Goal: Task Accomplishment & Management: Manage account settings

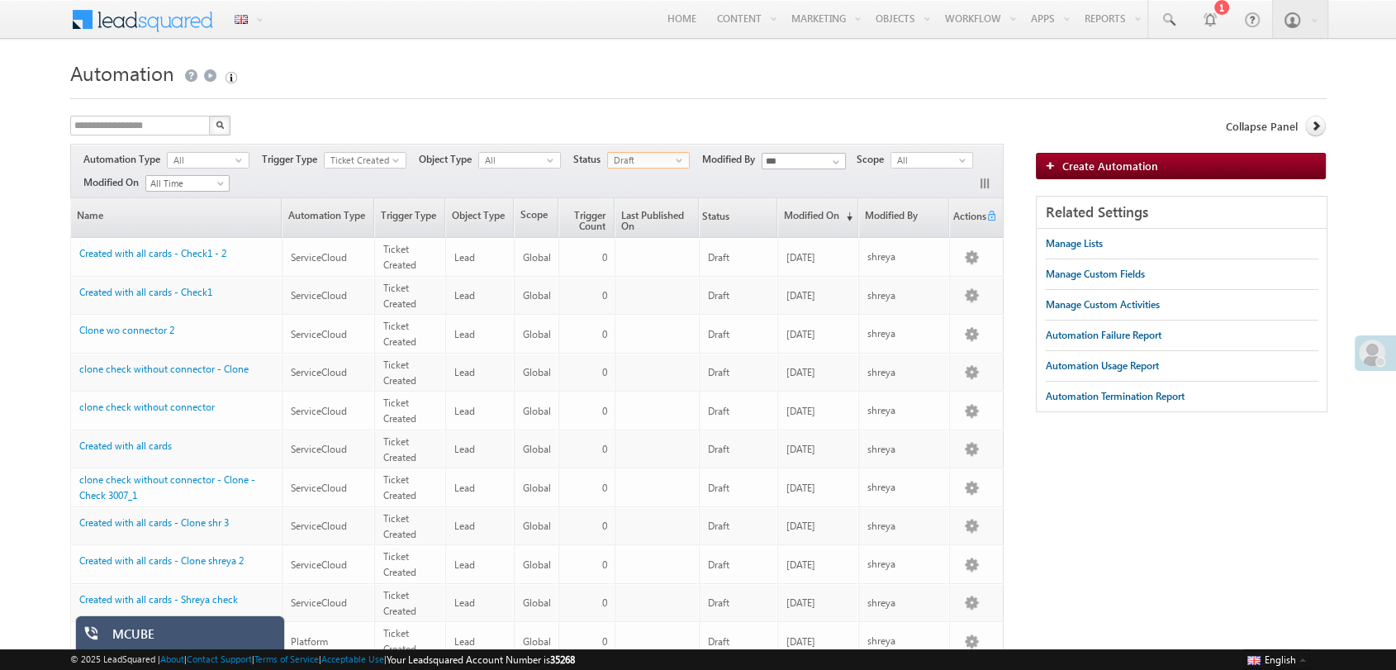
click at [644, 153] on span "Draft" at bounding box center [642, 160] width 68 height 15
click at [641, 208] on li "Published" at bounding box center [650, 210] width 81 height 17
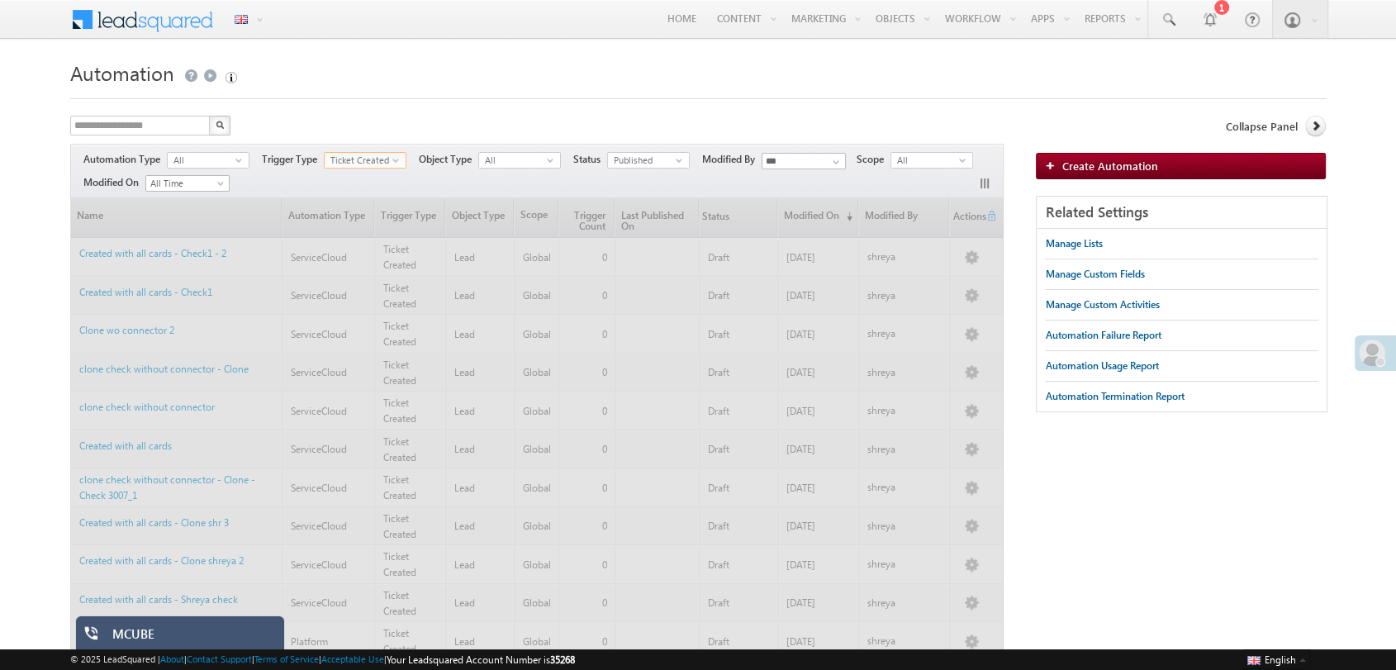
click at [372, 164] on span "Ticket Created" at bounding box center [359, 160] width 68 height 15
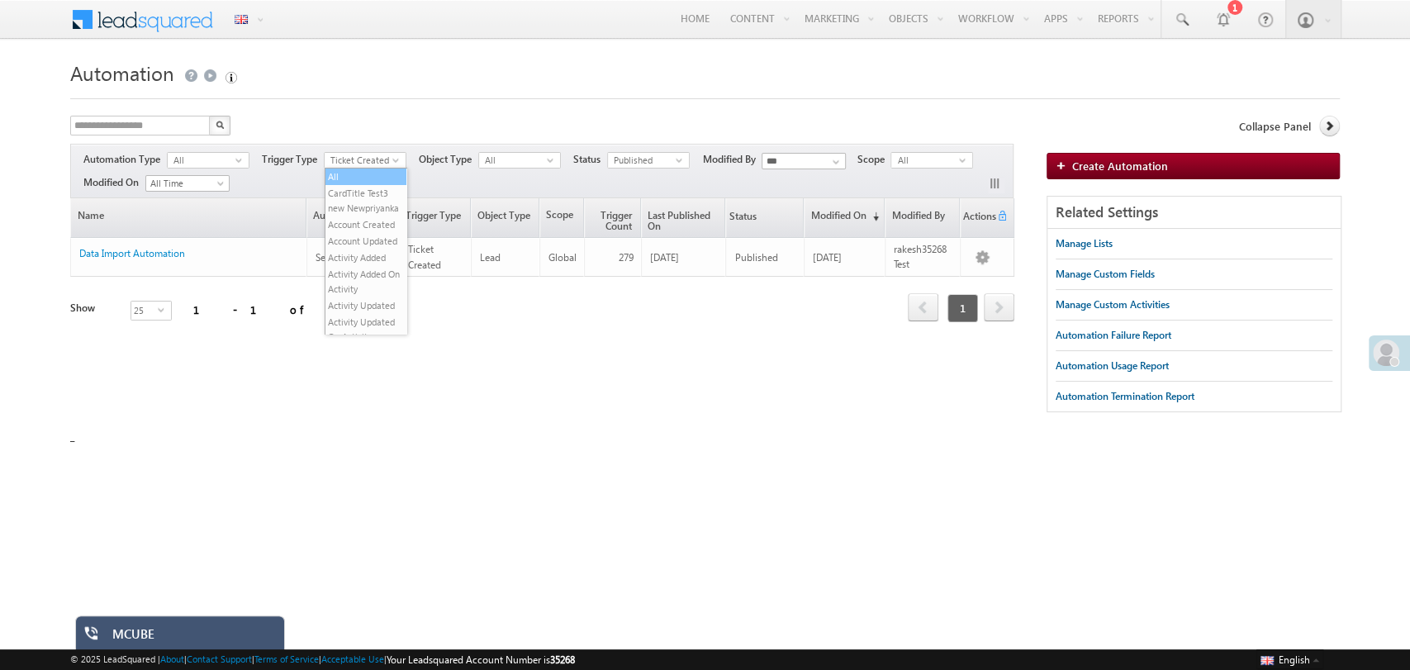
click at [334, 176] on li "All" at bounding box center [365, 176] width 81 height 17
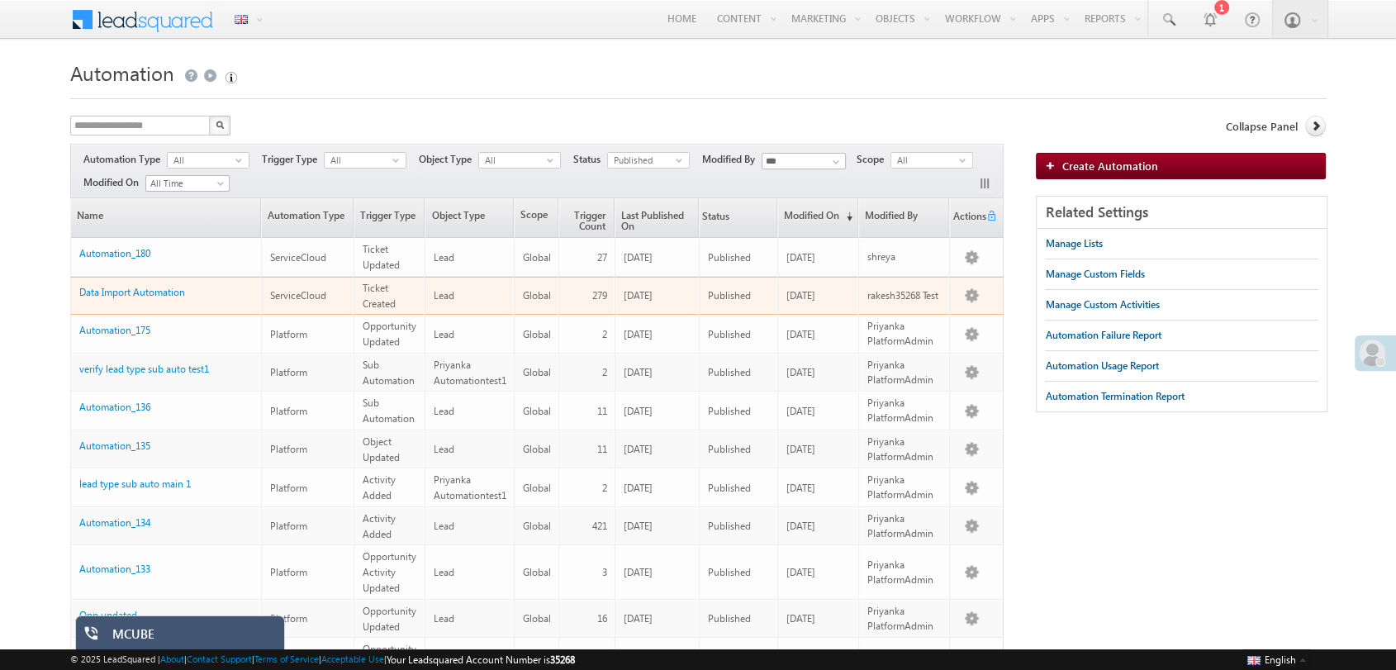
click at [165, 294] on div "Data Import Automation" at bounding box center [166, 295] width 175 height 23
click at [172, 287] on link "Data Import Automation" at bounding box center [132, 292] width 106 height 12
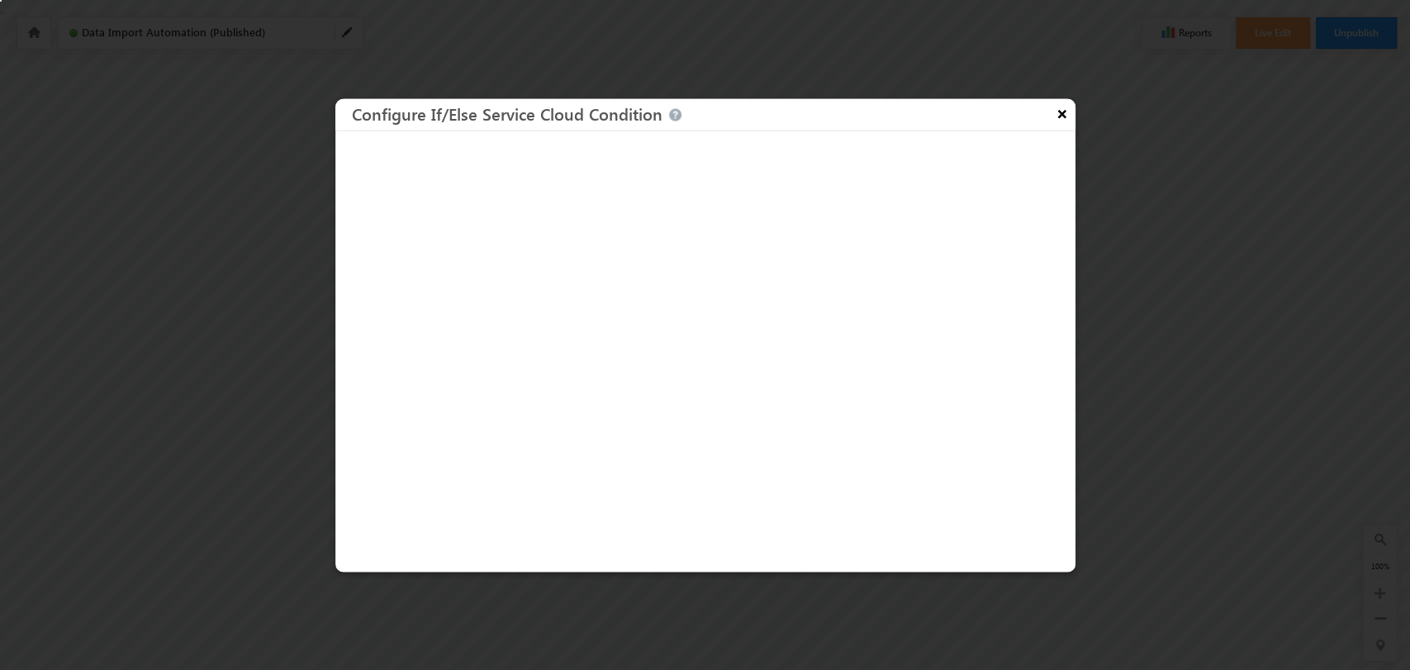
click at [1064, 109] on button "×" at bounding box center [1062, 112] width 26 height 29
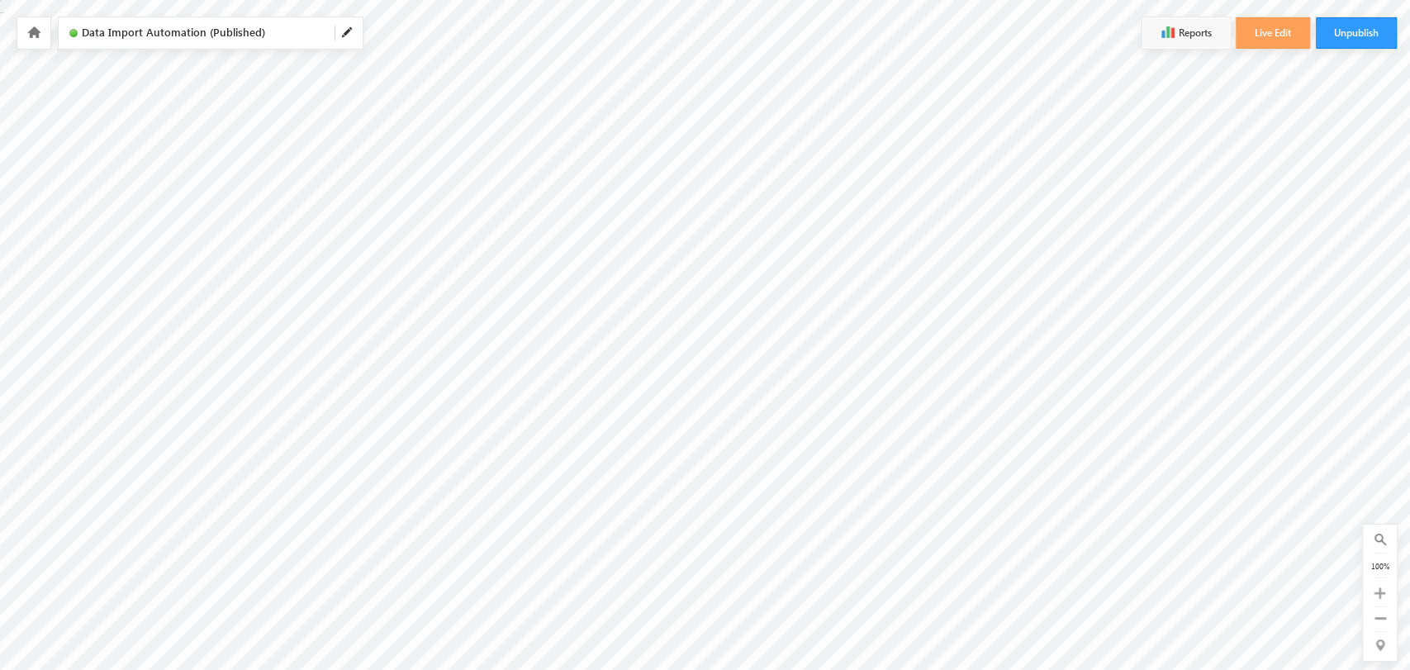
click at [37, 32] on icon at bounding box center [33, 32] width 13 height 12
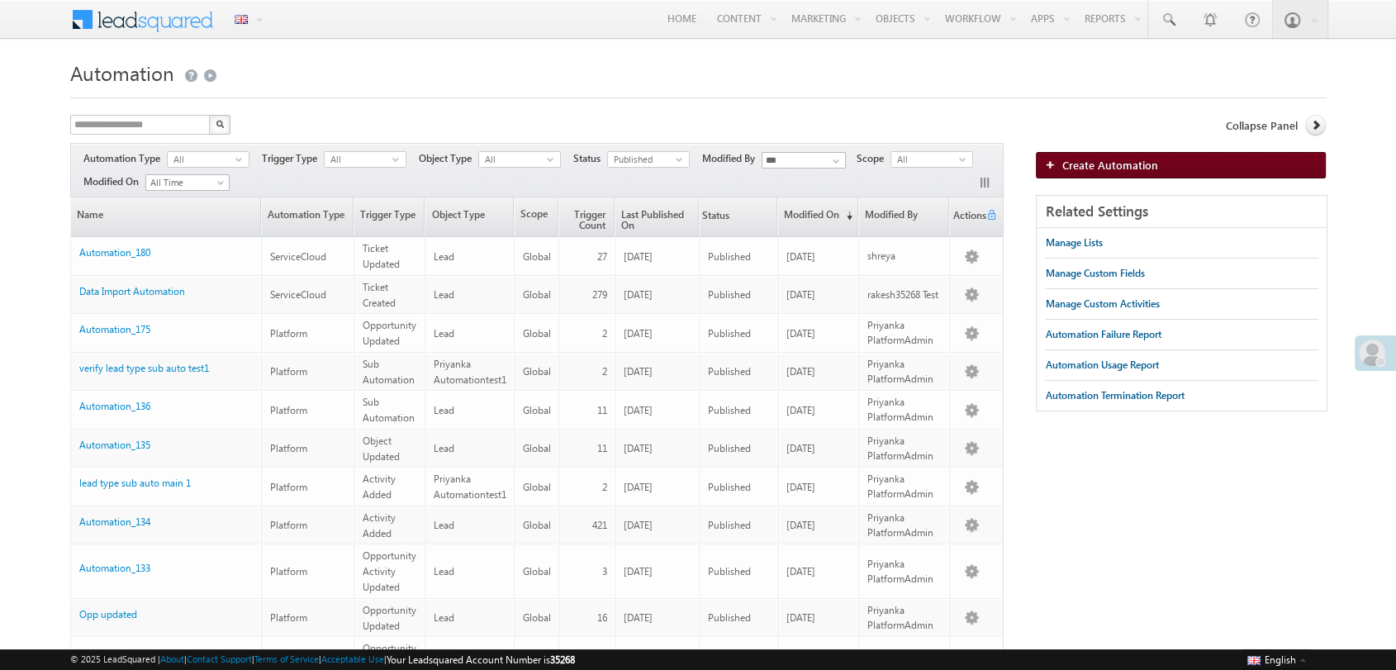
click at [1072, 163] on span "Create Automation" at bounding box center [1109, 165] width 96 height 14
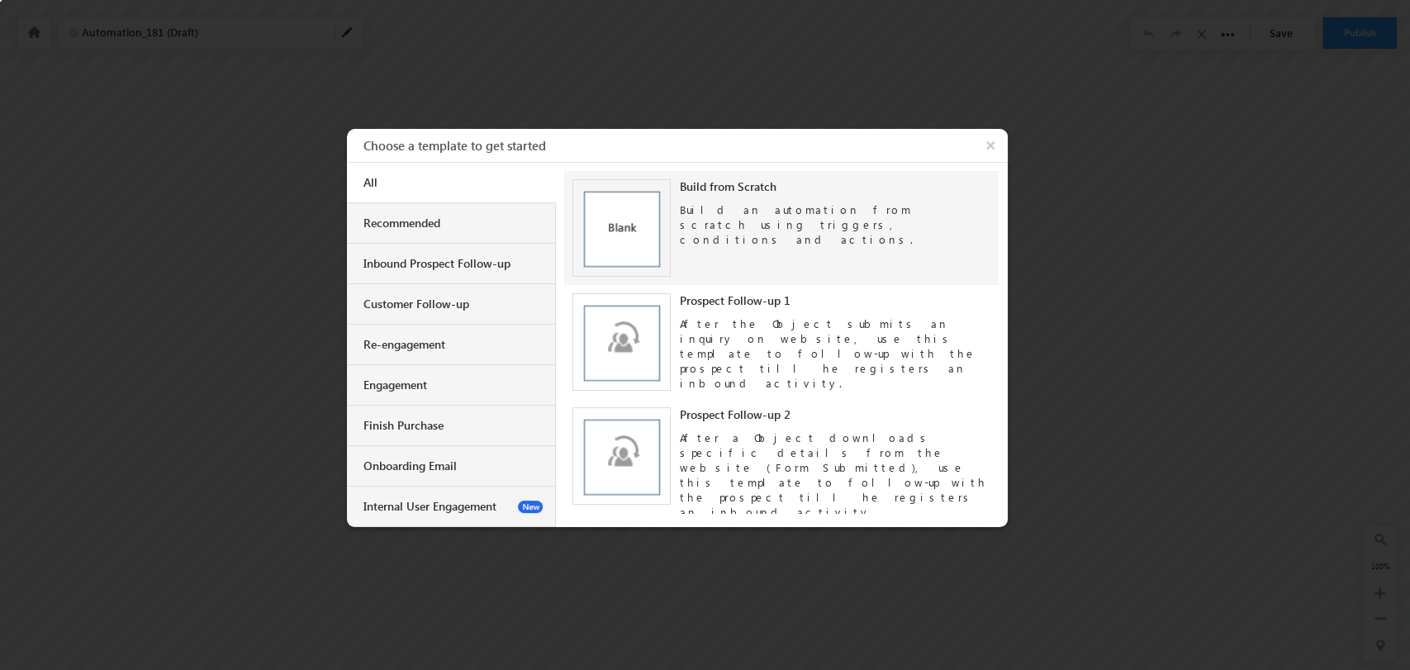
click at [707, 228] on div "Build an automation from scratch using triggers, conditions and actions." at bounding box center [835, 220] width 311 height 53
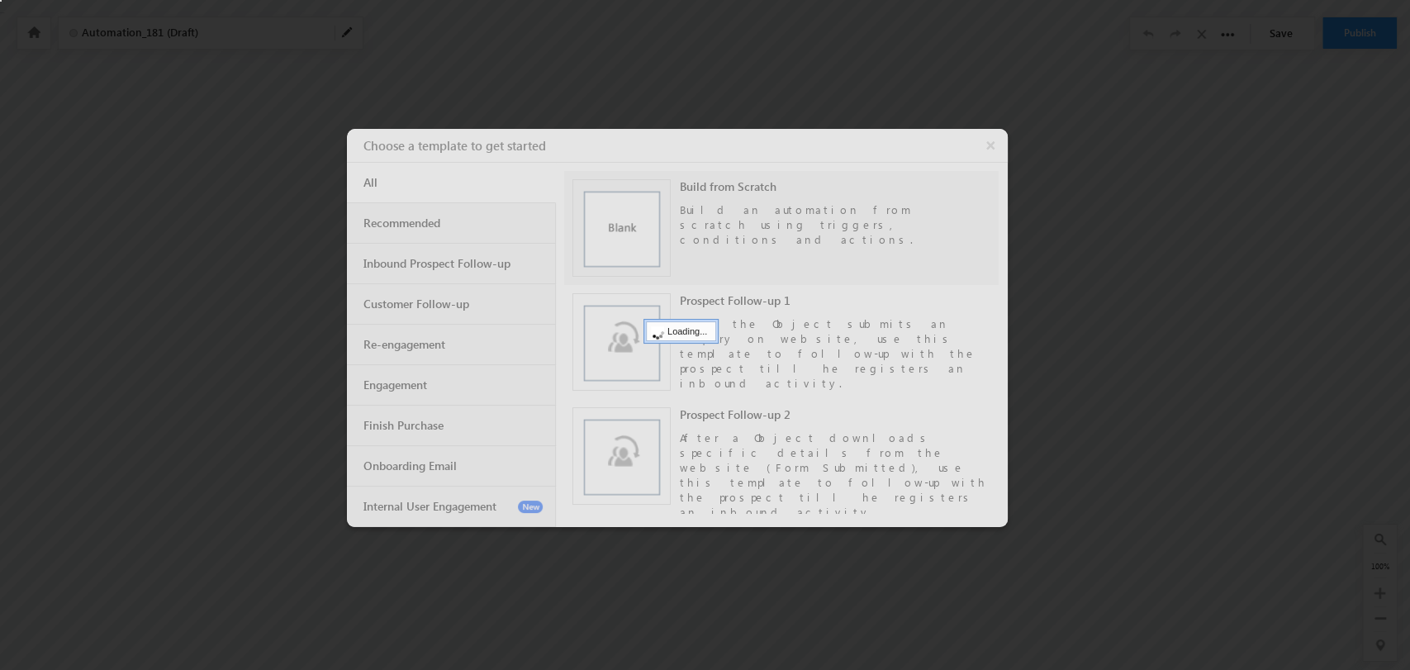
click at [707, 228] on div at bounding box center [677, 328] width 661 height 398
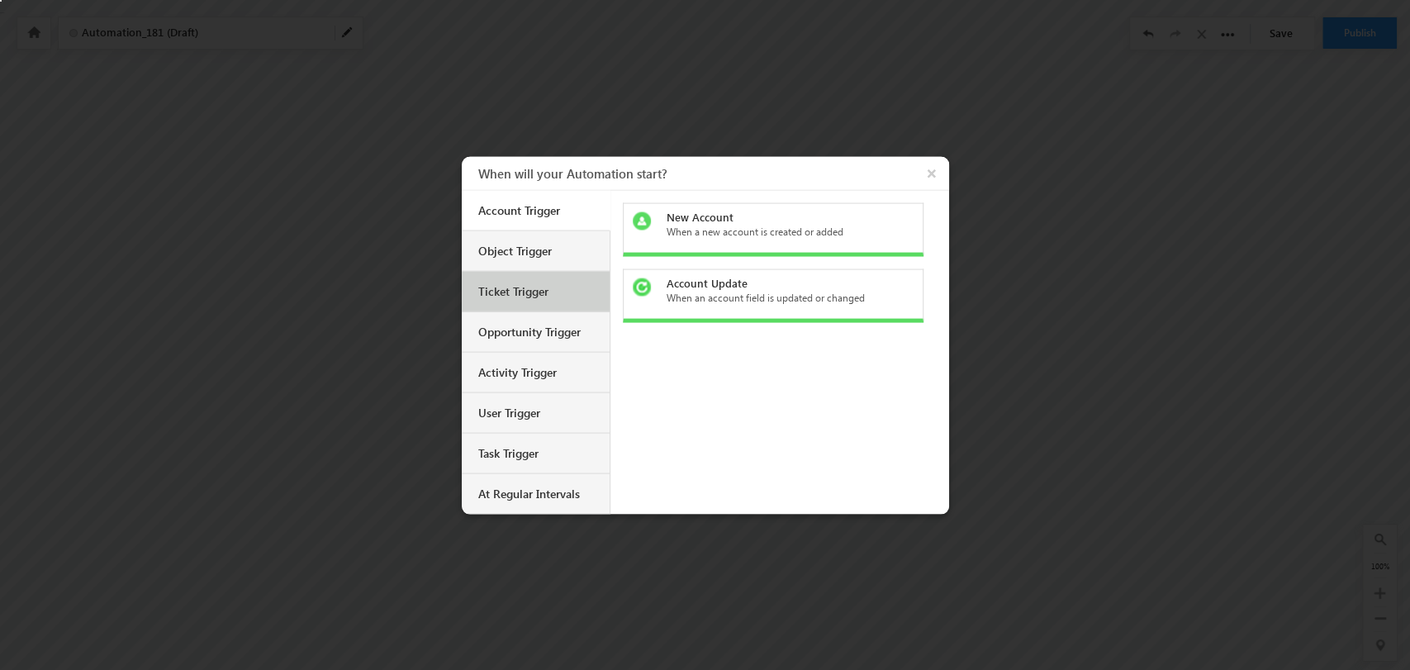
click at [522, 286] on div "Ticket Trigger" at bounding box center [537, 290] width 119 height 15
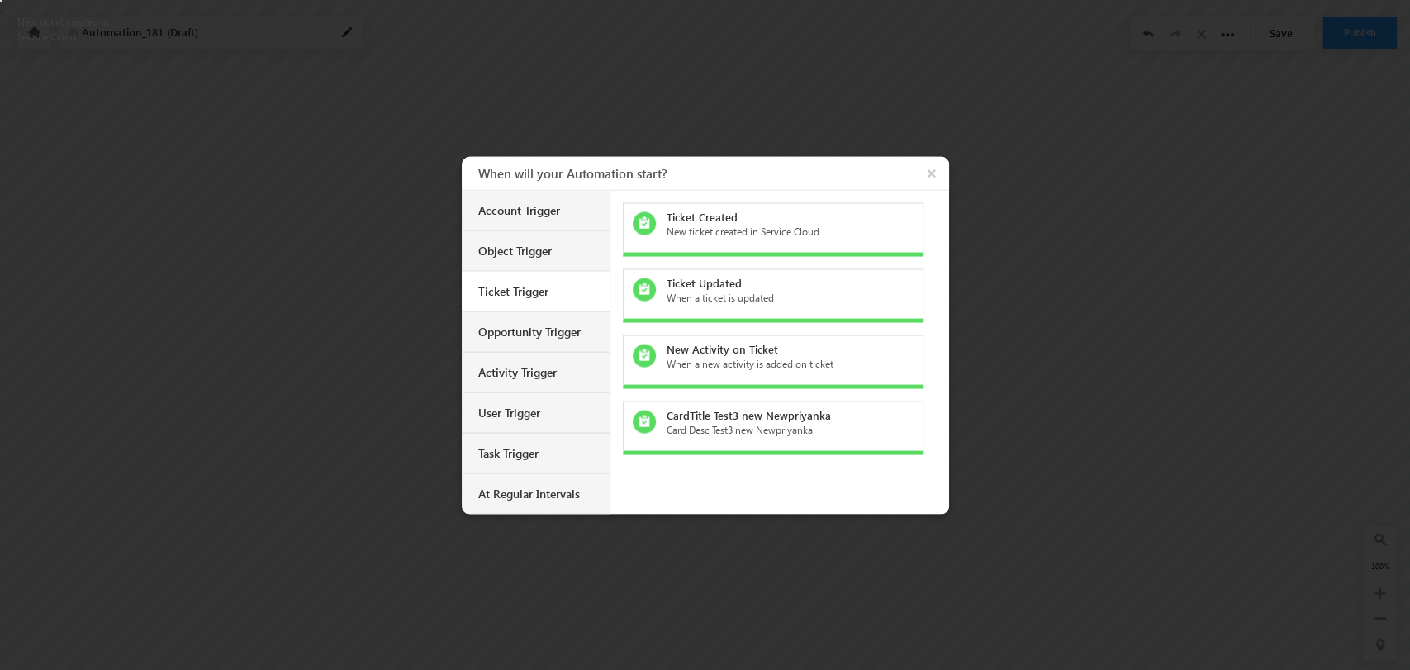
click at [710, 221] on div "Ticket Created" at bounding box center [782, 216] width 233 height 15
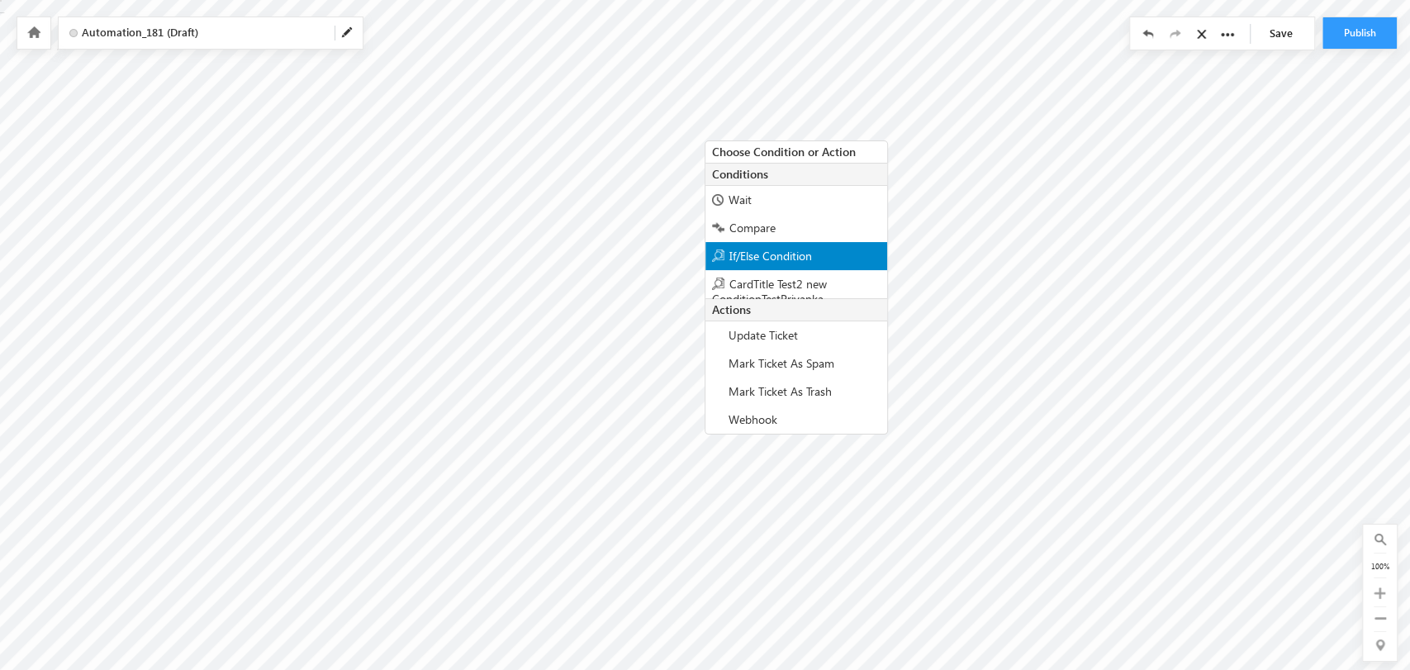
click at [740, 257] on span "If/Else Condition" at bounding box center [770, 256] width 83 height 16
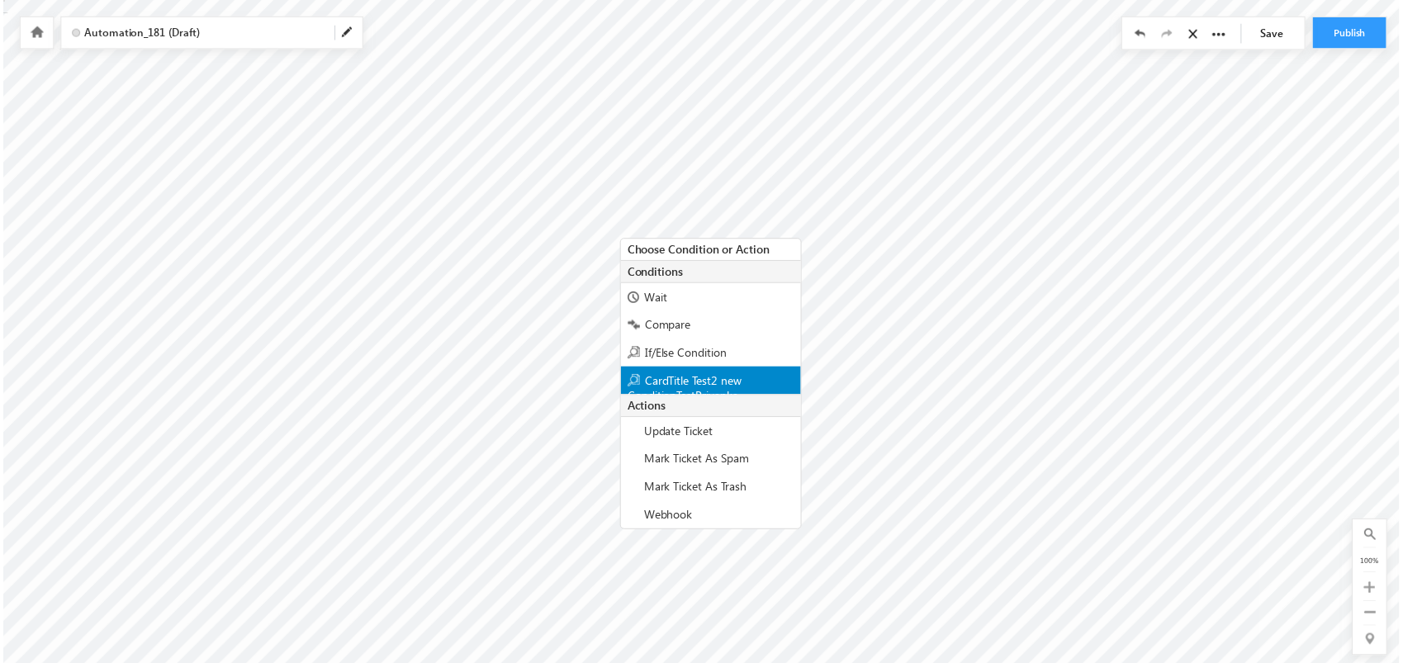
scroll to position [14, 0]
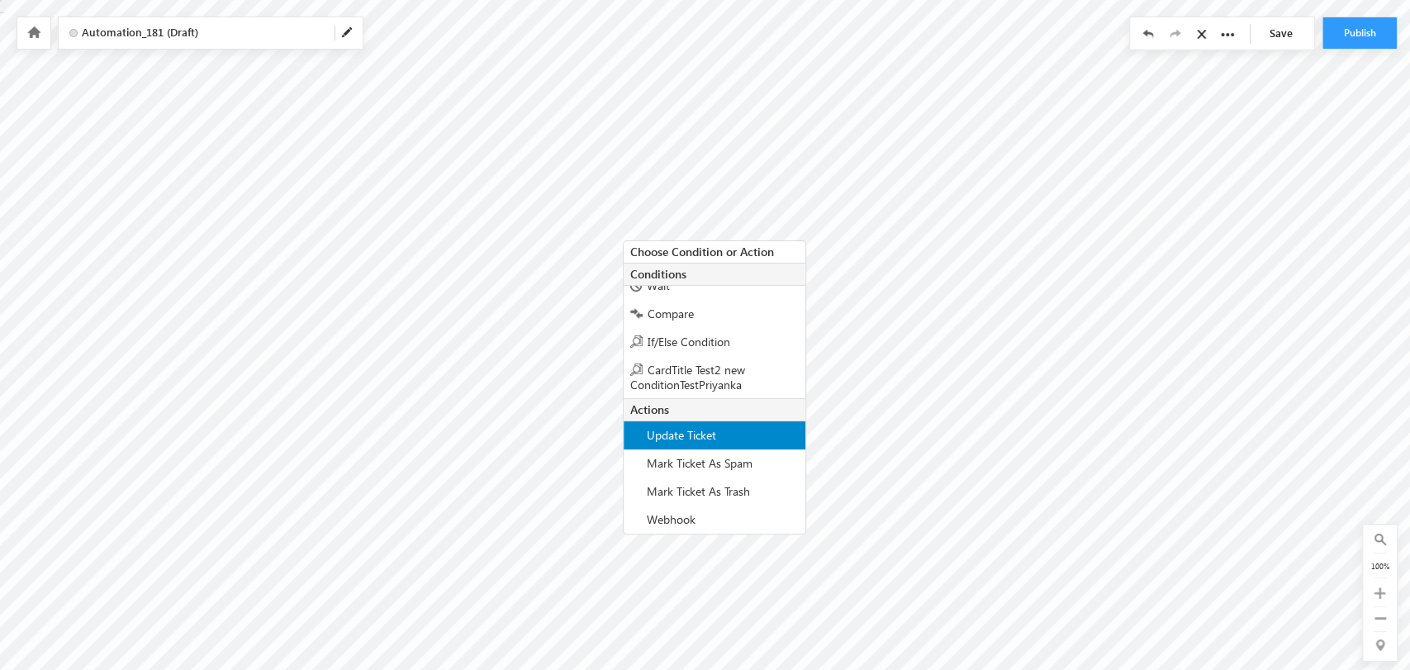
click at [672, 430] on span "Update Ticket" at bounding box center [681, 435] width 69 height 16
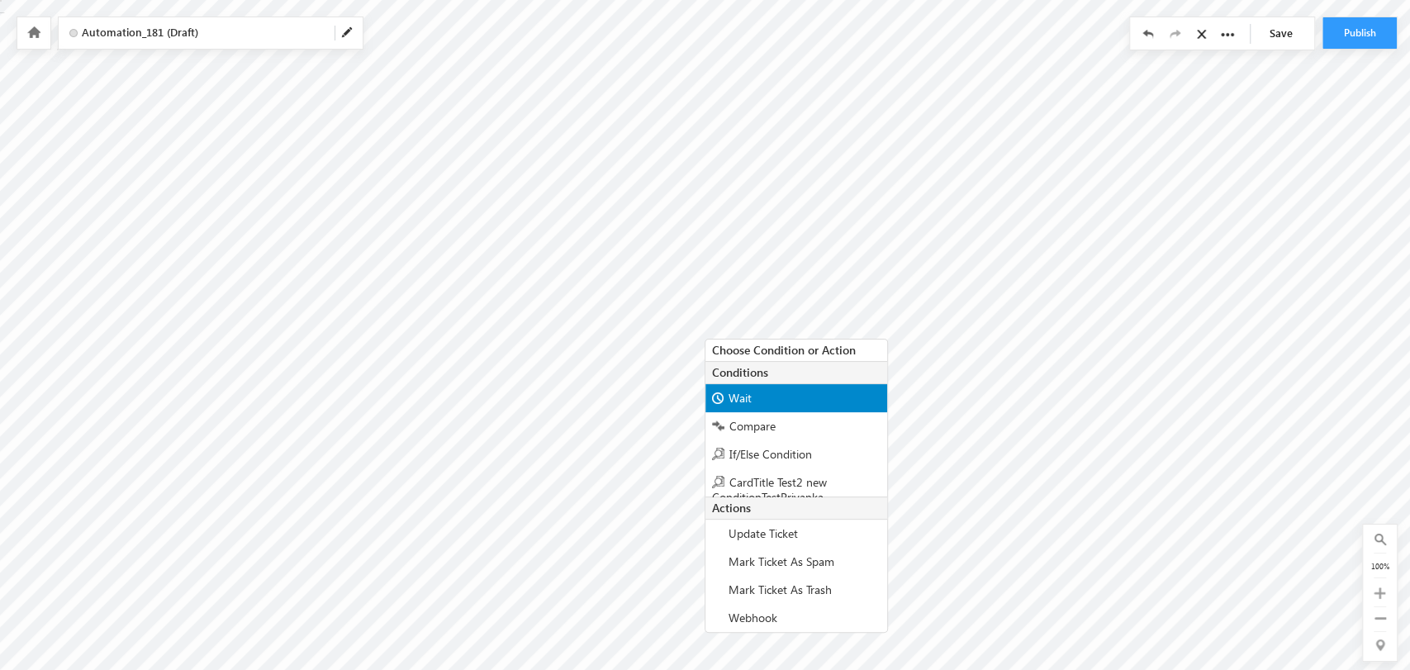
click at [760, 405] on div "Wait" at bounding box center [796, 398] width 182 height 28
type input "*"
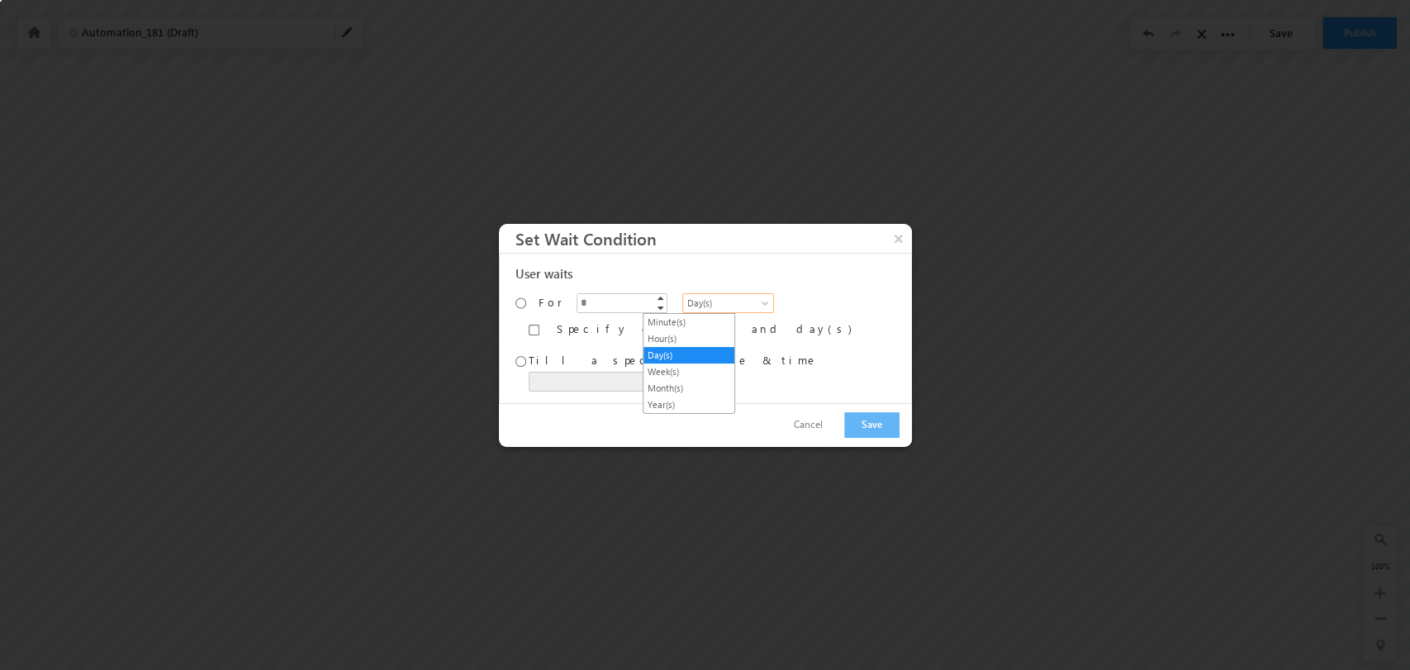
click at [700, 306] on span "Day(s)" at bounding box center [725, 303] width 85 height 15
click at [688, 325] on link "Minute(s)" at bounding box center [688, 322] width 91 height 15
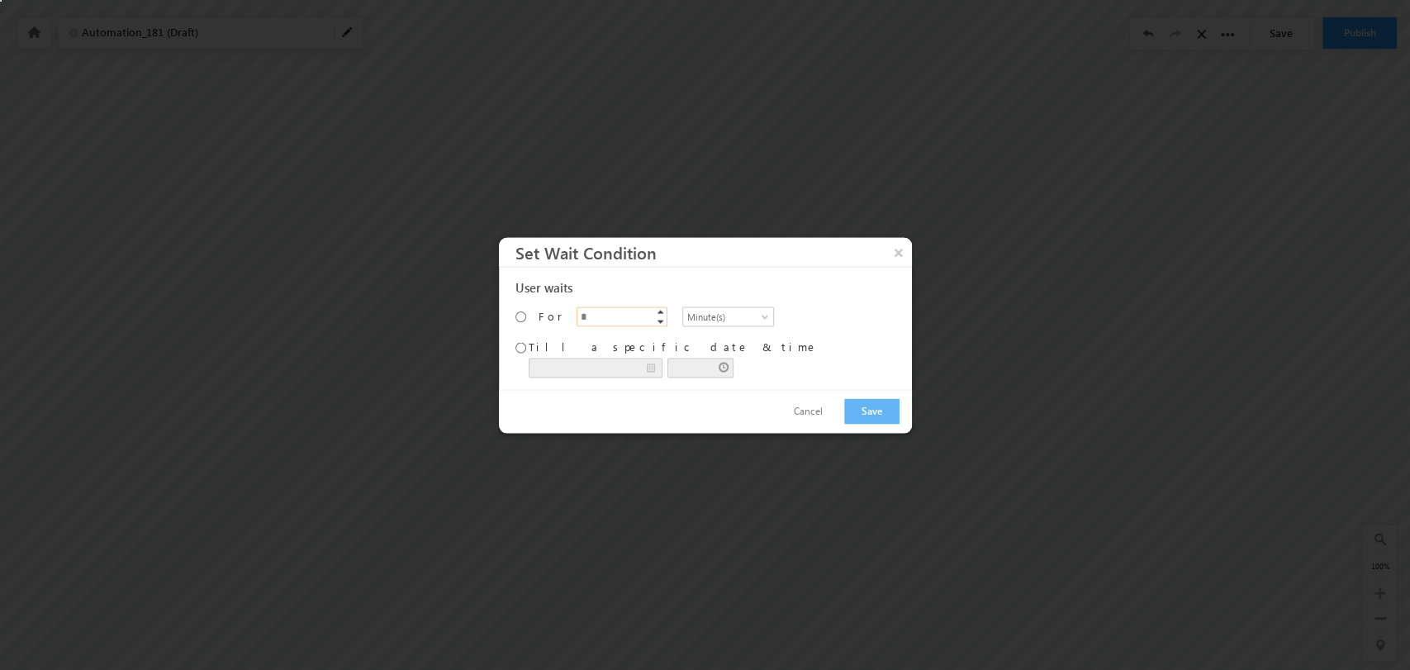
click at [582, 317] on input "*" at bounding box center [622, 316] width 91 height 20
click at [866, 411] on button "Save" at bounding box center [871, 411] width 55 height 26
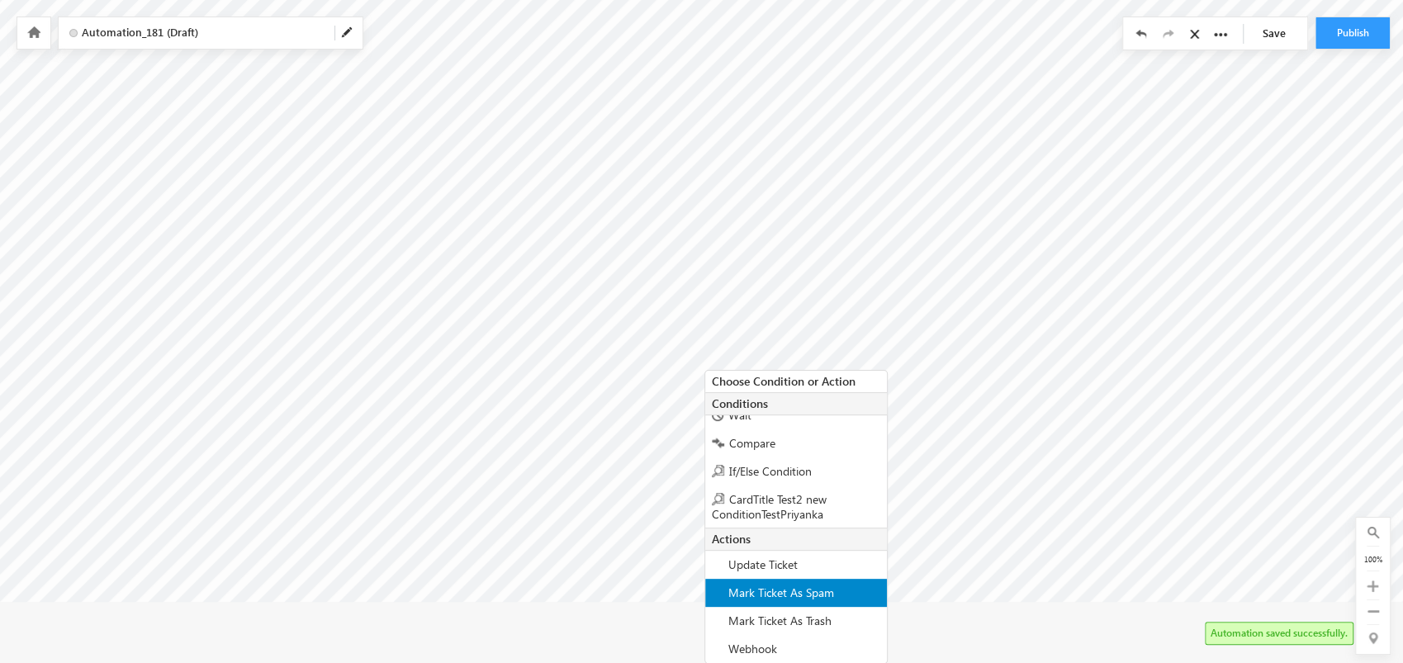
scroll to position [183, 0]
click at [776, 596] on span "Send Text Gupshup" at bounding box center [776, 593] width 97 height 16
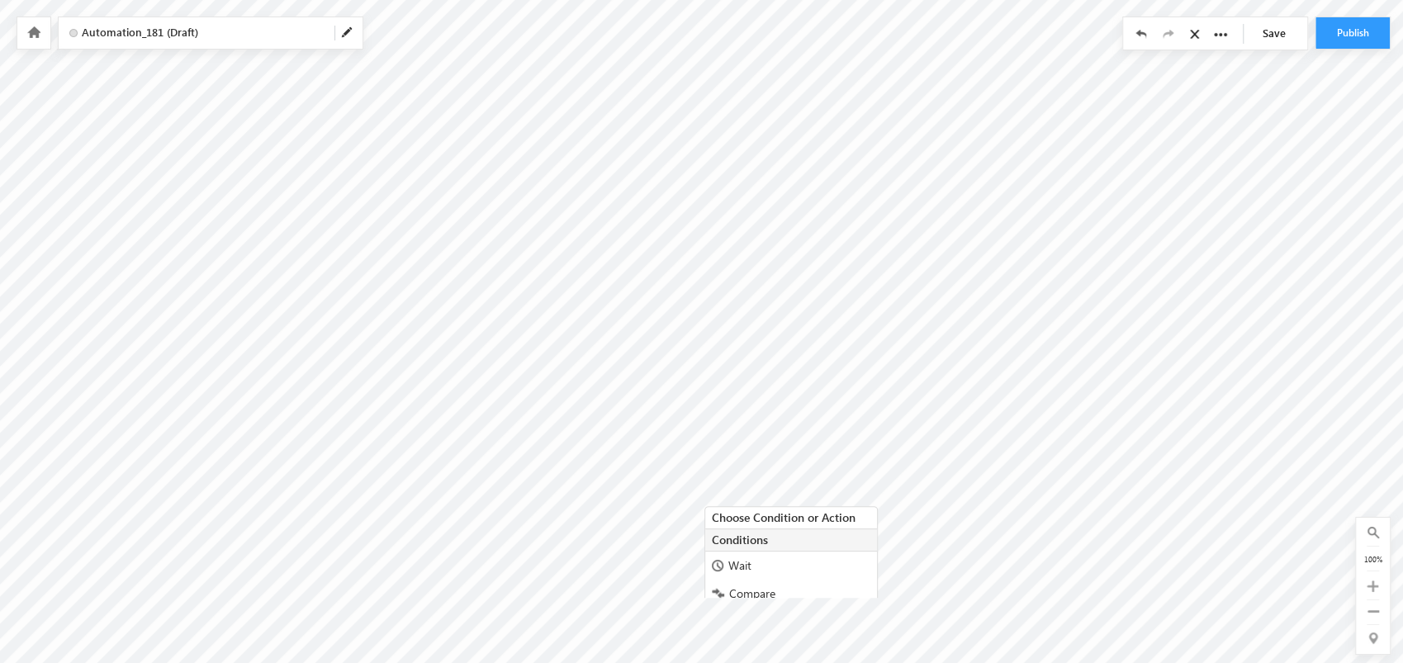
scroll to position [68, 0]
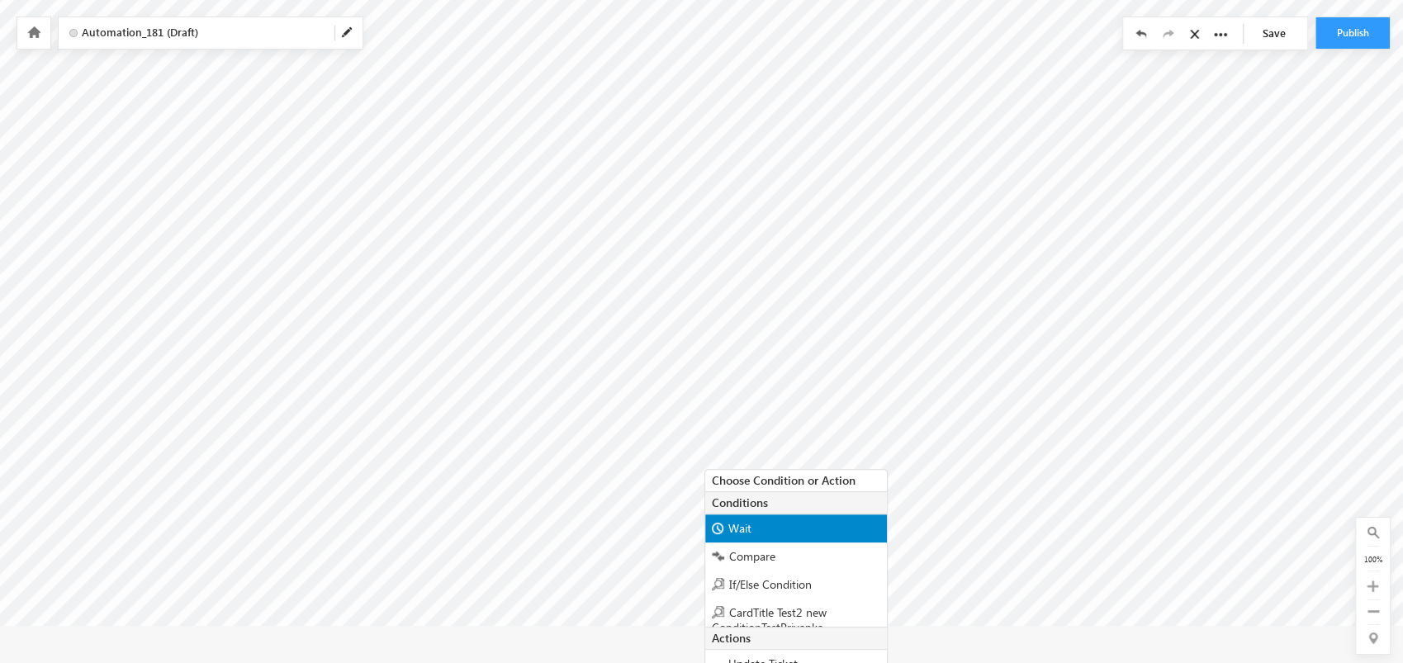
click at [760, 526] on div "Wait" at bounding box center [796, 529] width 182 height 28
type input "*"
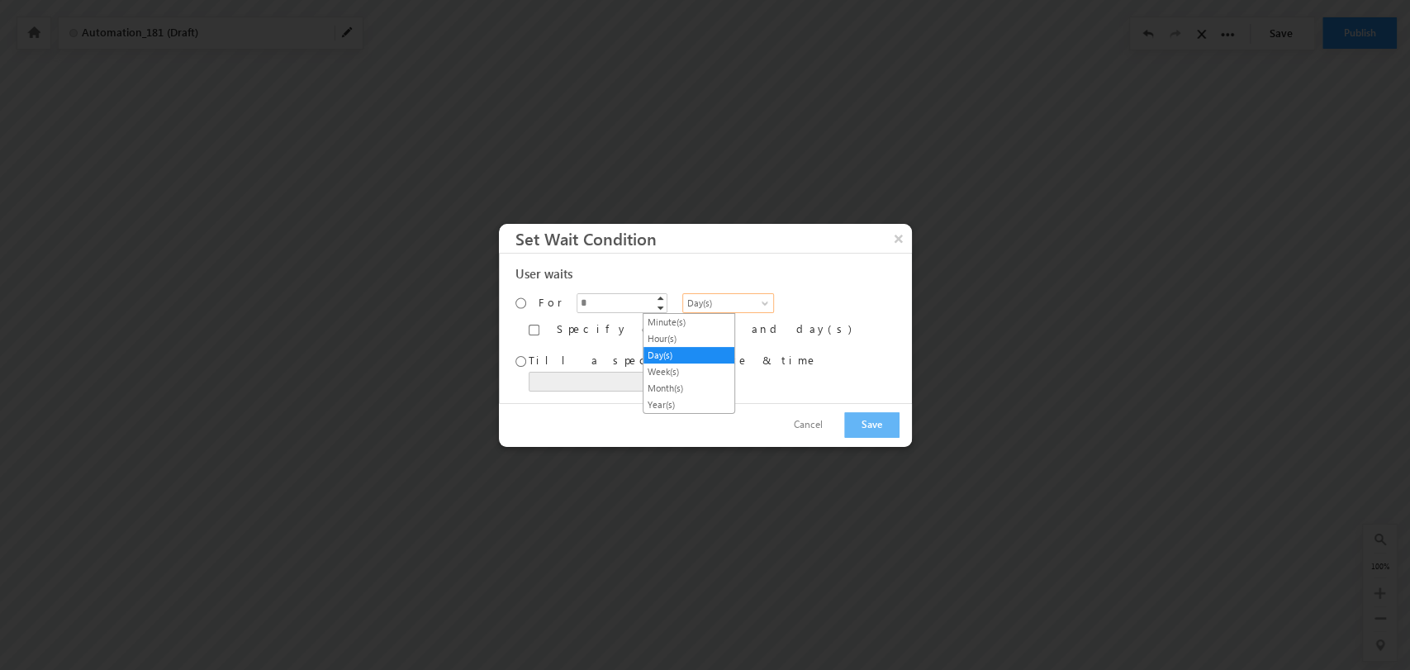
click at [683, 299] on span "Day(s)" at bounding box center [725, 303] width 85 height 15
click at [683, 320] on link "Minute(s)" at bounding box center [688, 322] width 91 height 15
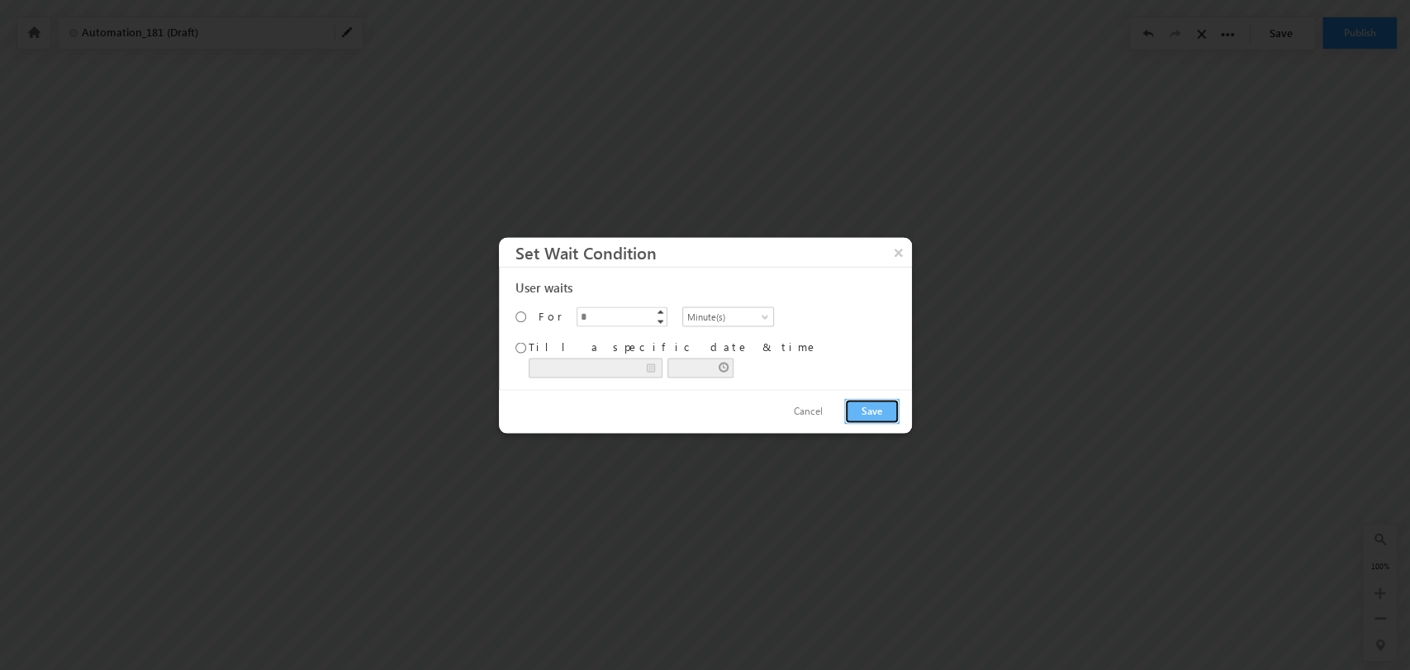
click at [885, 411] on button "Save" at bounding box center [871, 411] width 55 height 26
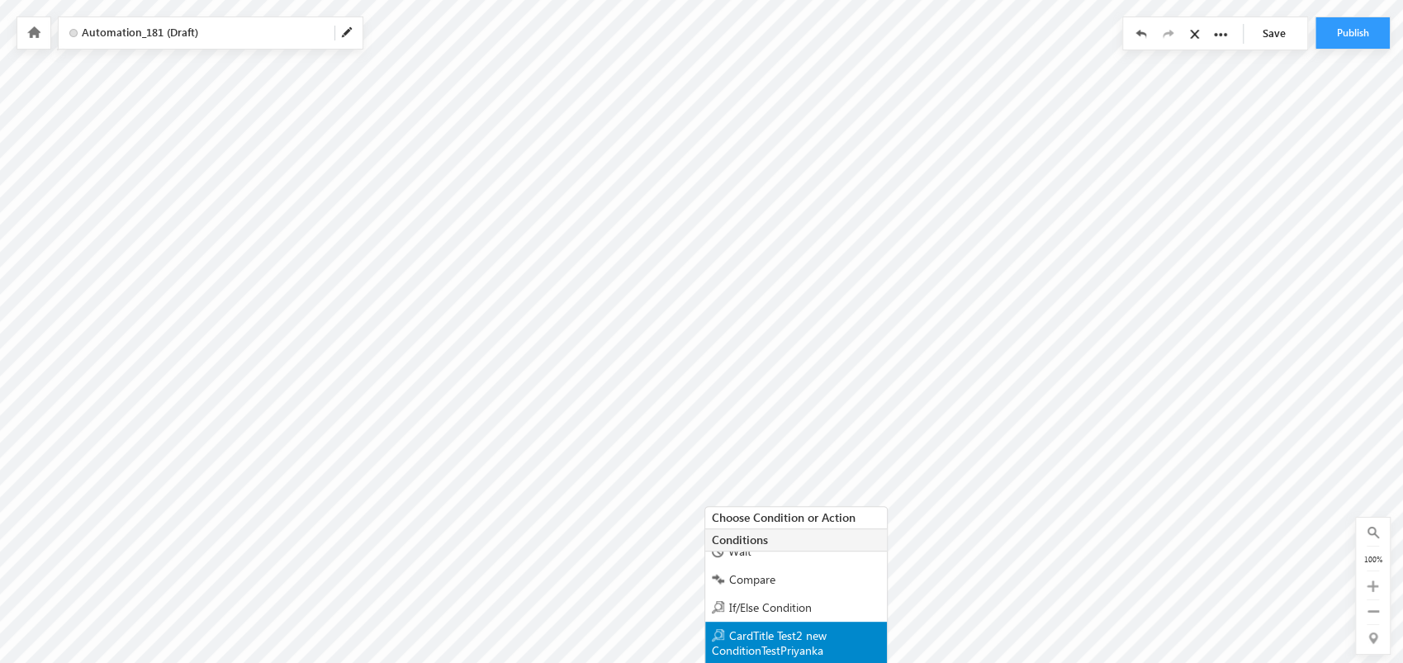
scroll to position [266, 0]
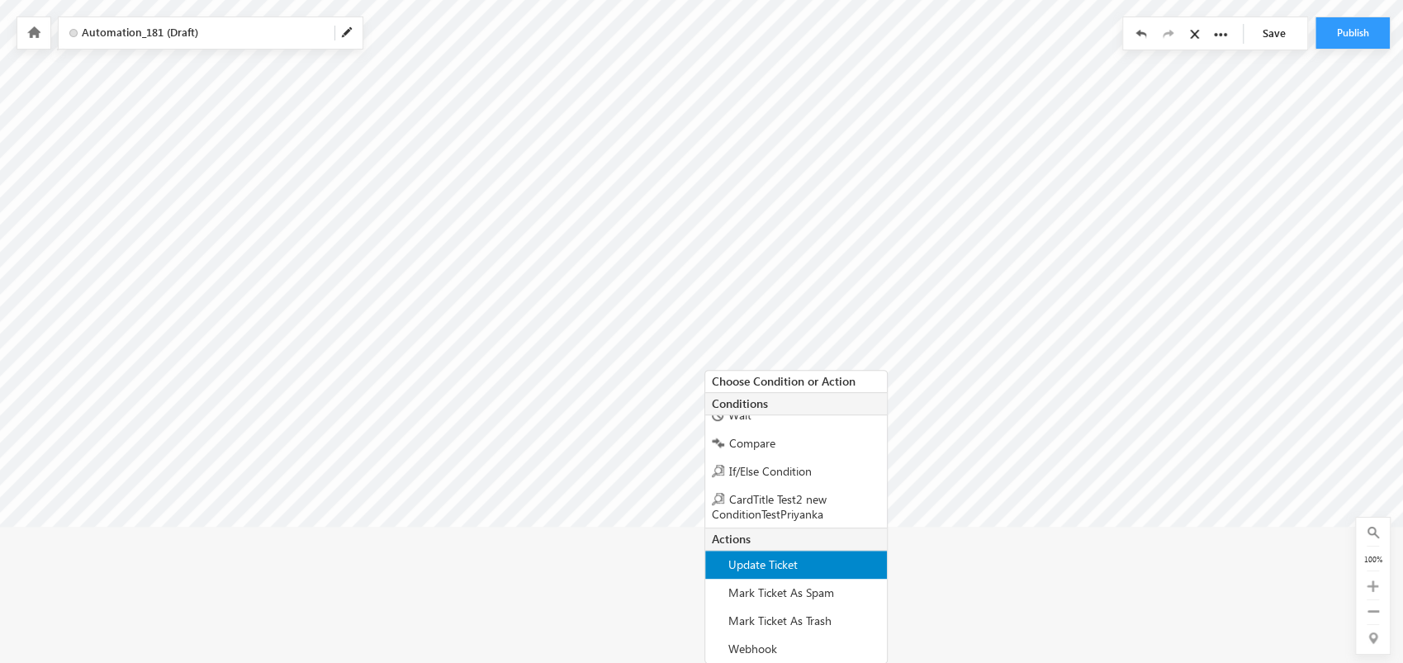
click at [786, 557] on span "Update Ticket" at bounding box center [762, 565] width 69 height 16
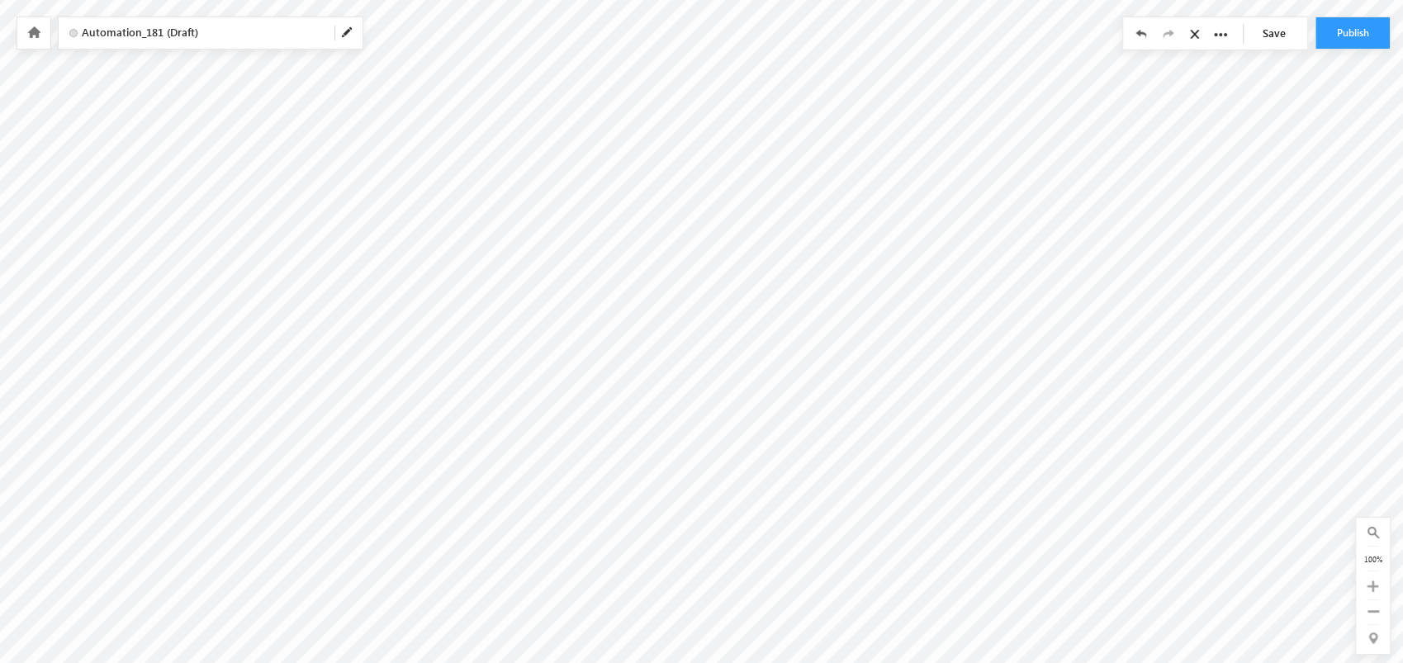
scroll to position [0, 0]
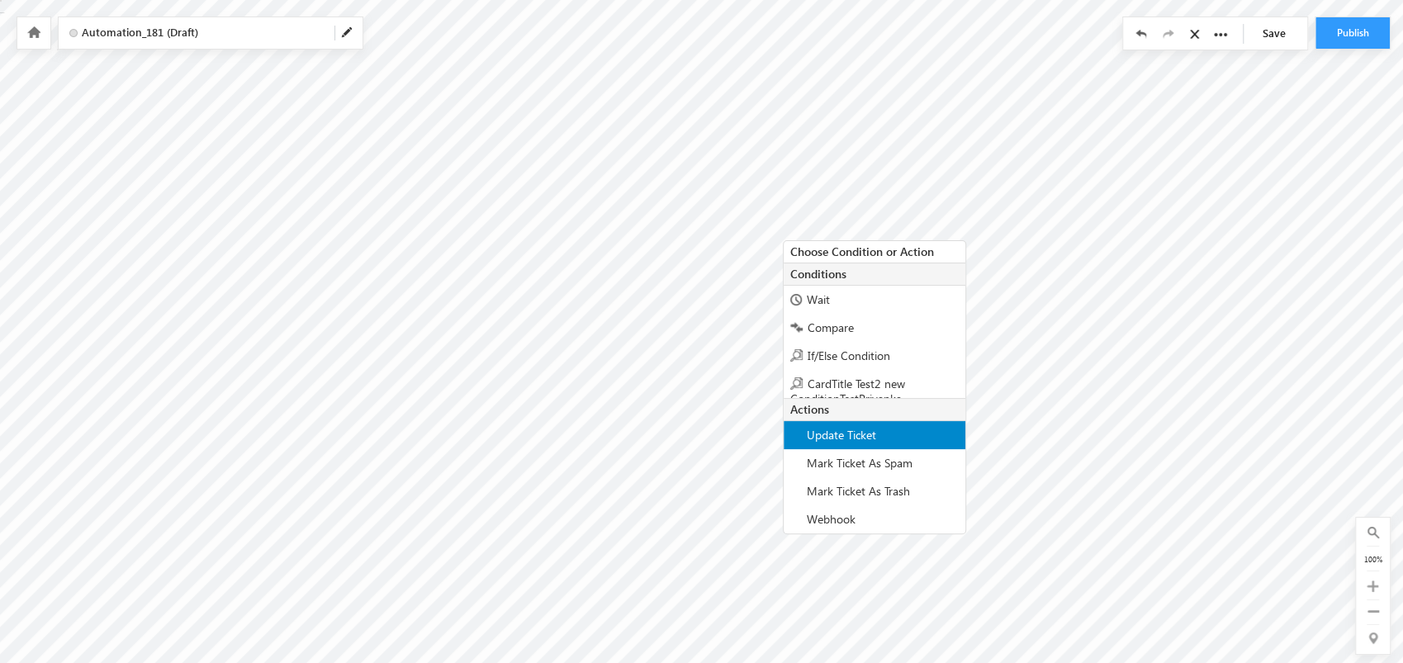
click at [919, 439] on div "Update Ticket" at bounding box center [875, 435] width 182 height 28
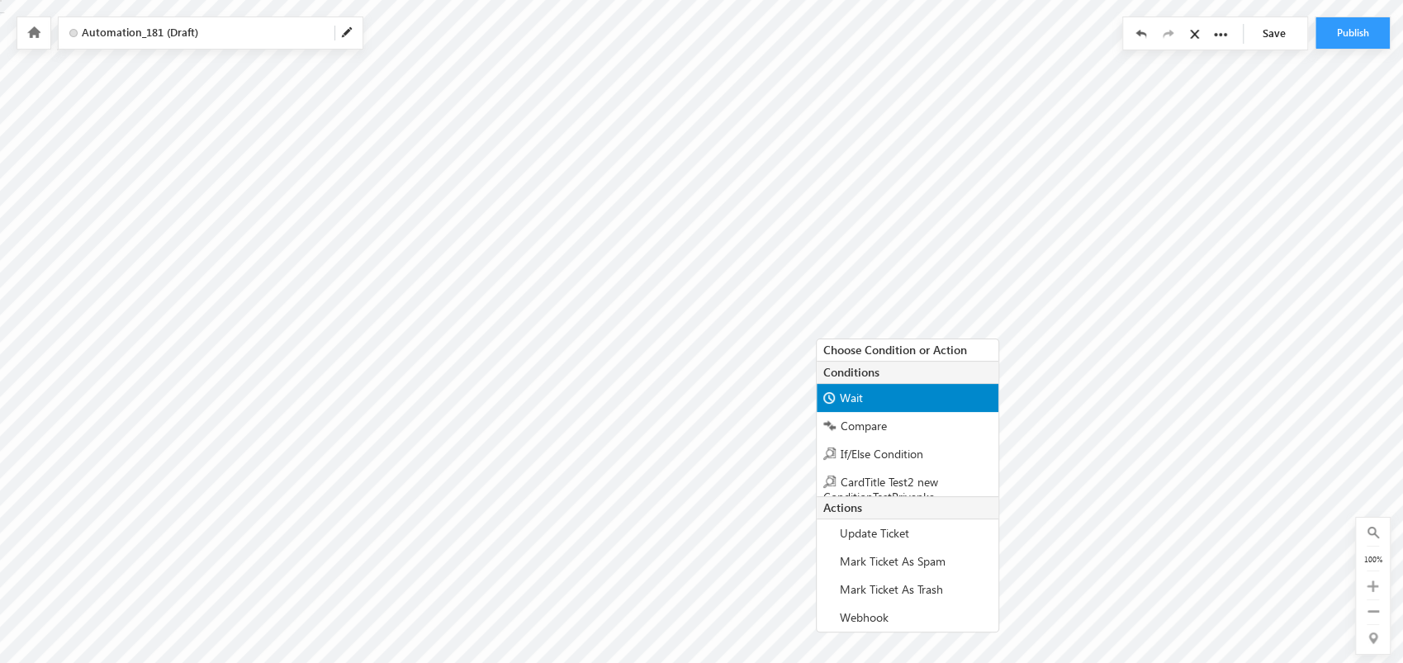
click at [842, 390] on span "Wait" at bounding box center [851, 398] width 23 height 16
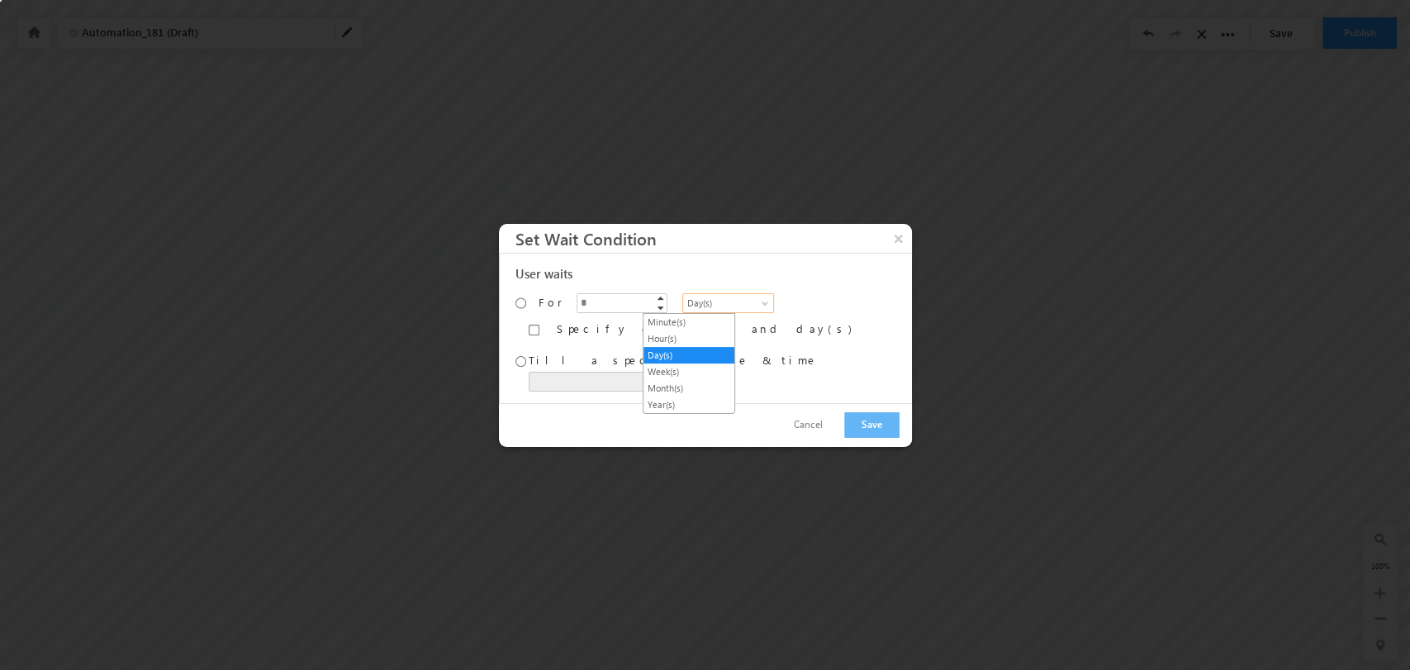
click at [684, 298] on span "Day(s)" at bounding box center [725, 303] width 85 height 15
click at [675, 320] on link "Minute(s)" at bounding box center [688, 322] width 91 height 15
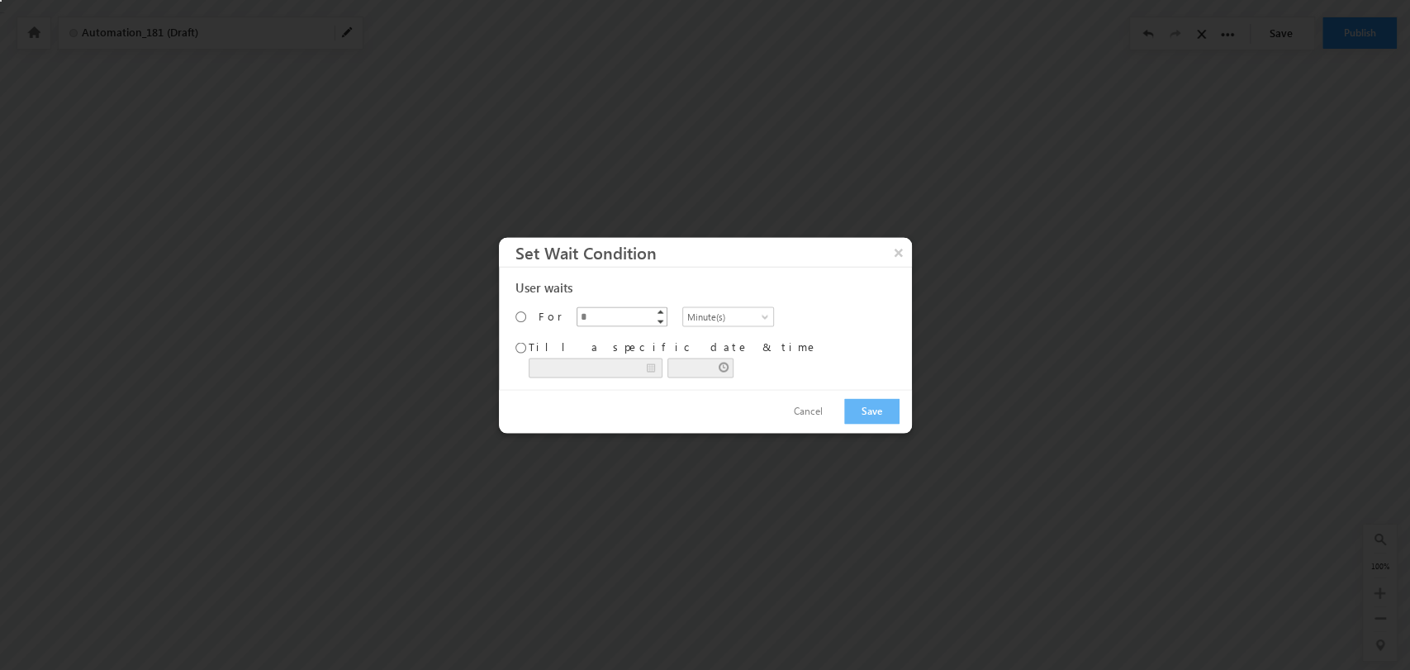
click at [591, 309] on div "User waits For * ▲ ▼ ******* ***** **** ***** ****** ***** Minute(s) Specify ex…" at bounding box center [705, 328] width 413 height 122
click at [591, 309] on input "*" at bounding box center [622, 316] width 91 height 20
click at [877, 409] on button "Save" at bounding box center [871, 411] width 55 height 26
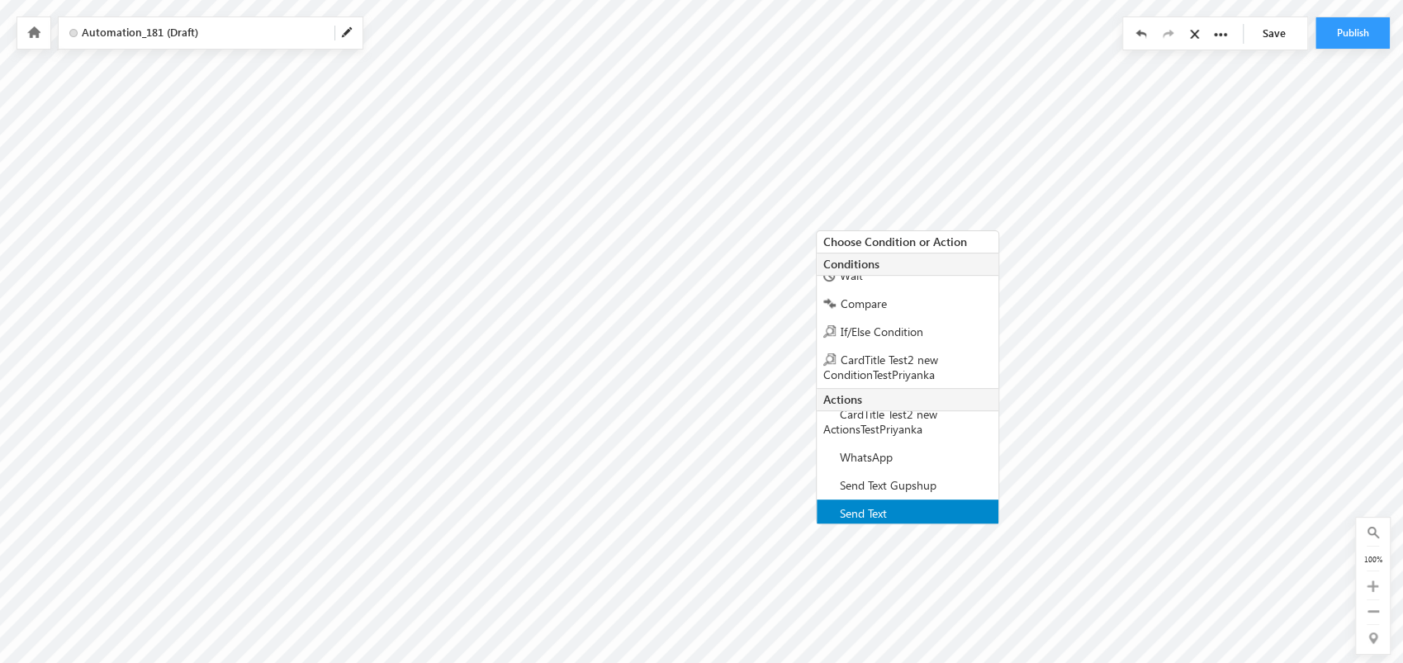
scroll to position [150, 0]
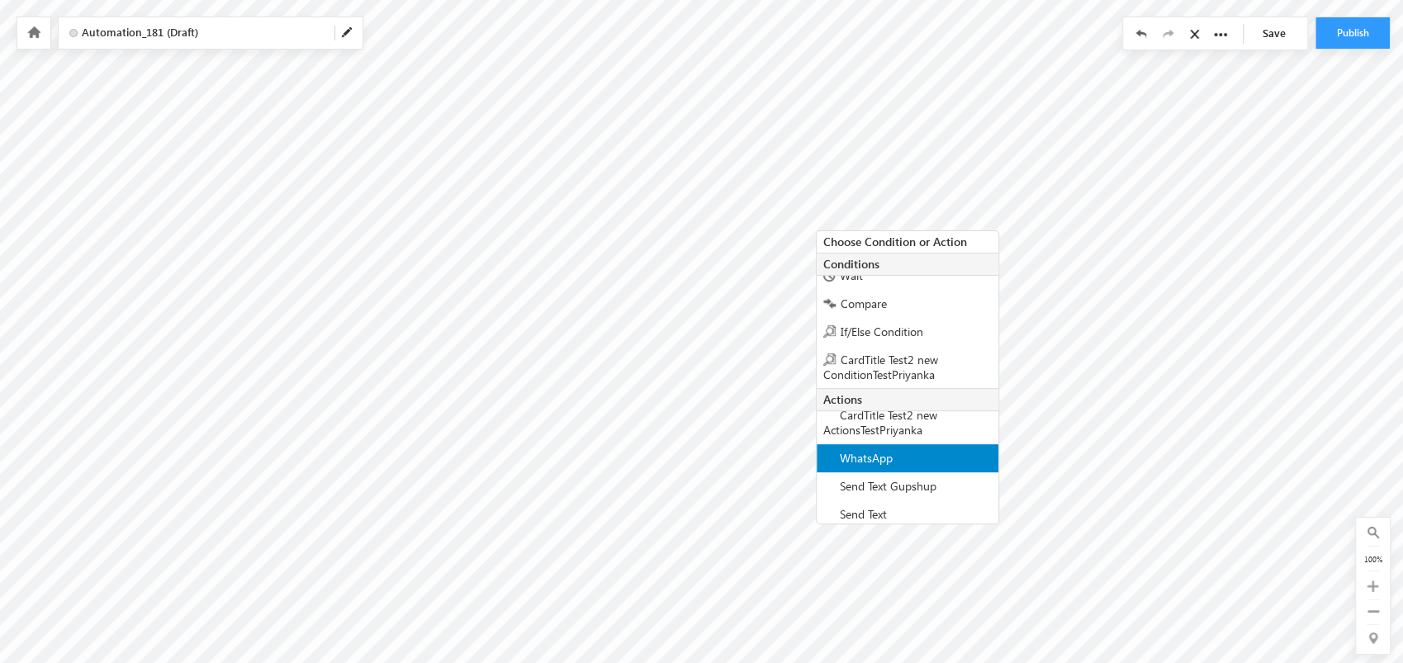
click at [882, 456] on span "WhatsApp" at bounding box center [866, 458] width 53 height 16
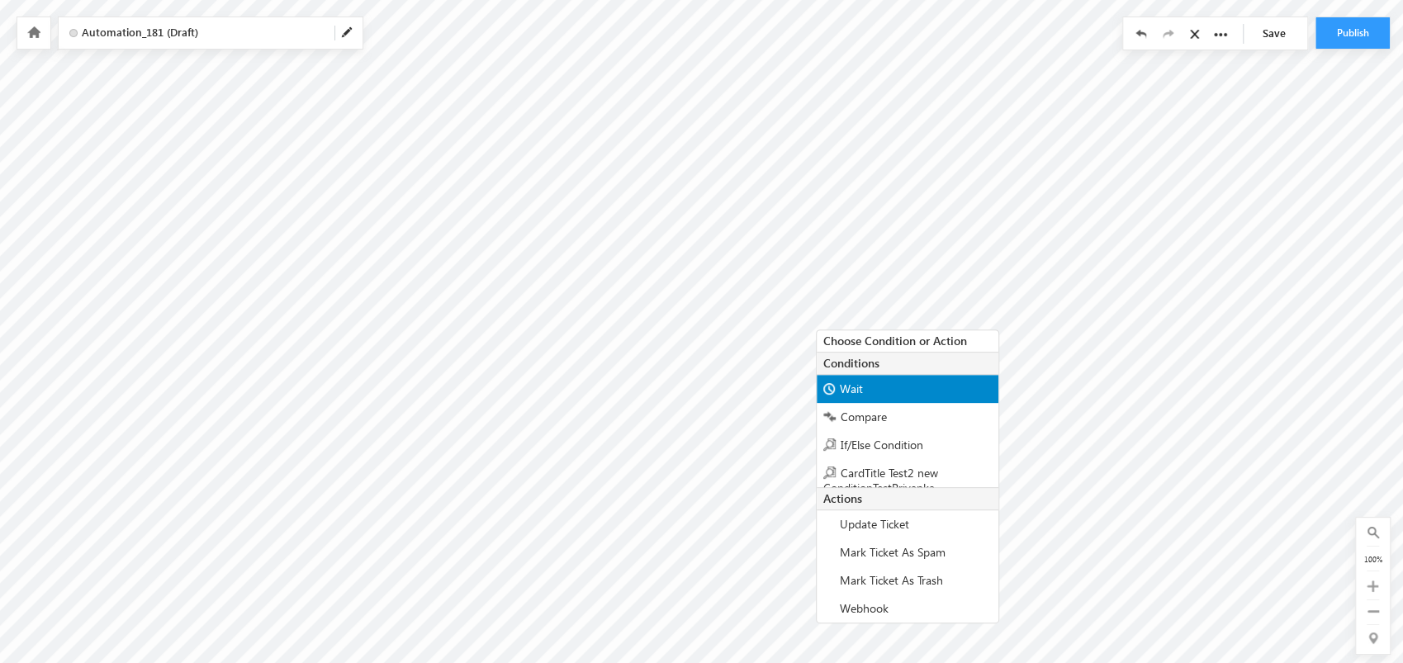
click at [842, 378] on div "Wait" at bounding box center [908, 389] width 182 height 28
type input "*"
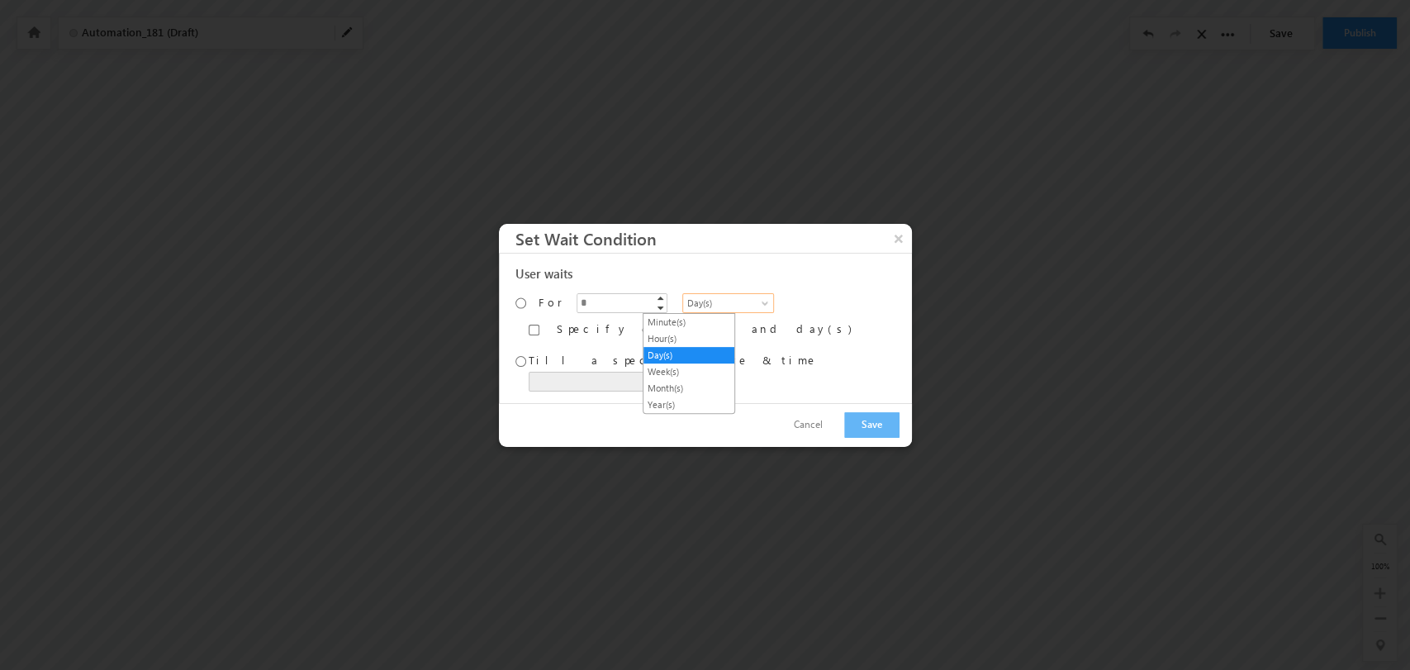
click at [709, 296] on span "Day(s)" at bounding box center [725, 303] width 85 height 15
click at [695, 318] on link "Minute(s)" at bounding box center [688, 322] width 91 height 15
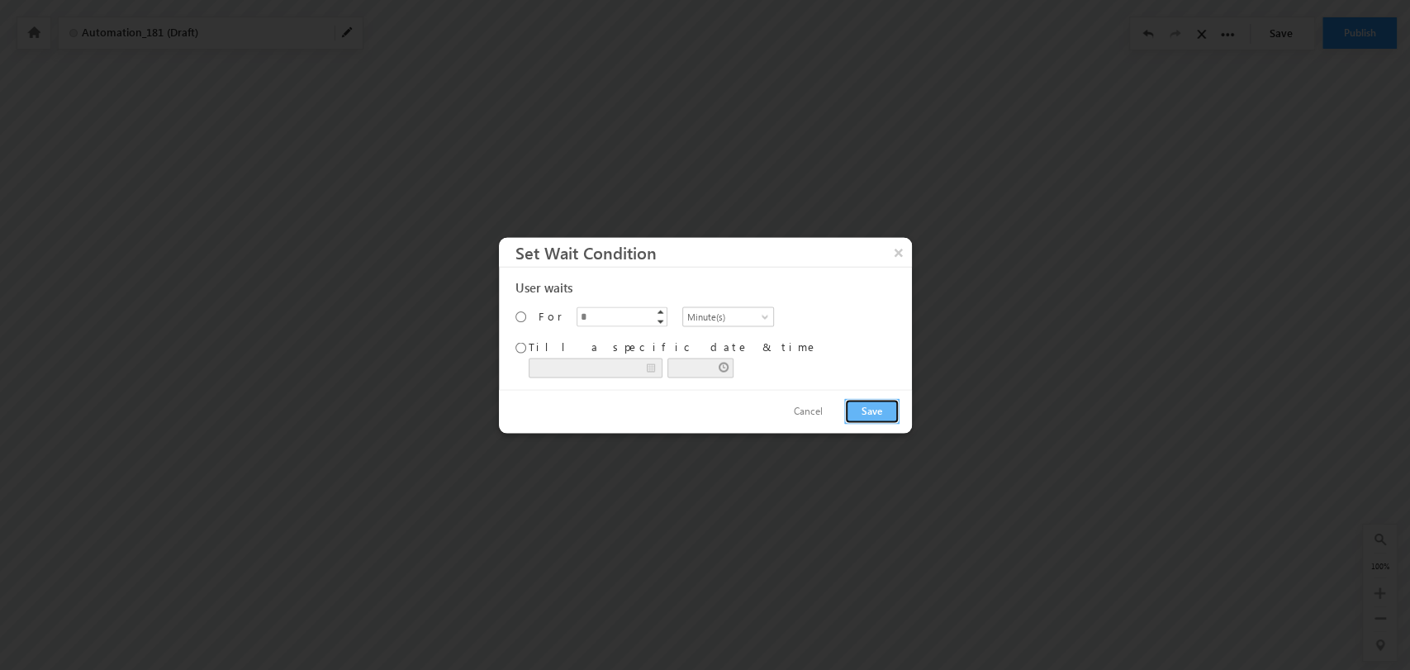
click at [861, 418] on button "Save" at bounding box center [871, 411] width 55 height 26
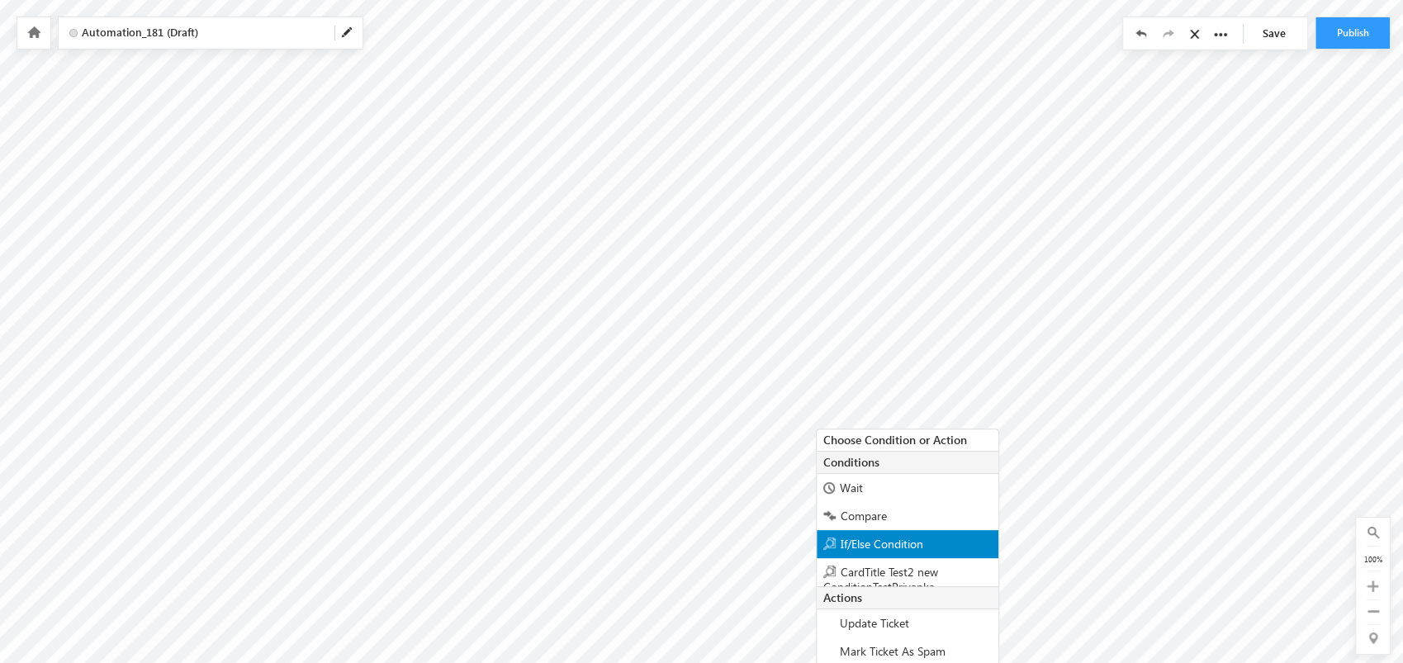
scroll to position [14, 0]
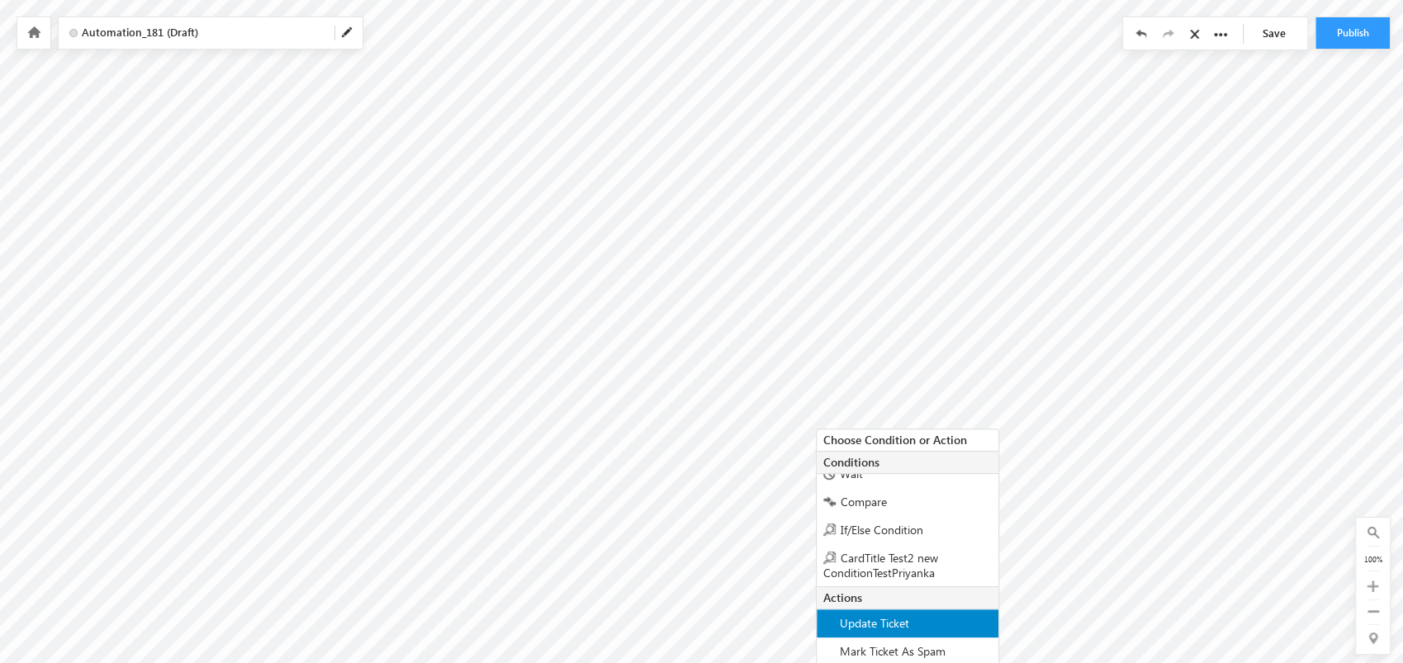
click at [869, 624] on span "Update Ticket" at bounding box center [874, 623] width 69 height 16
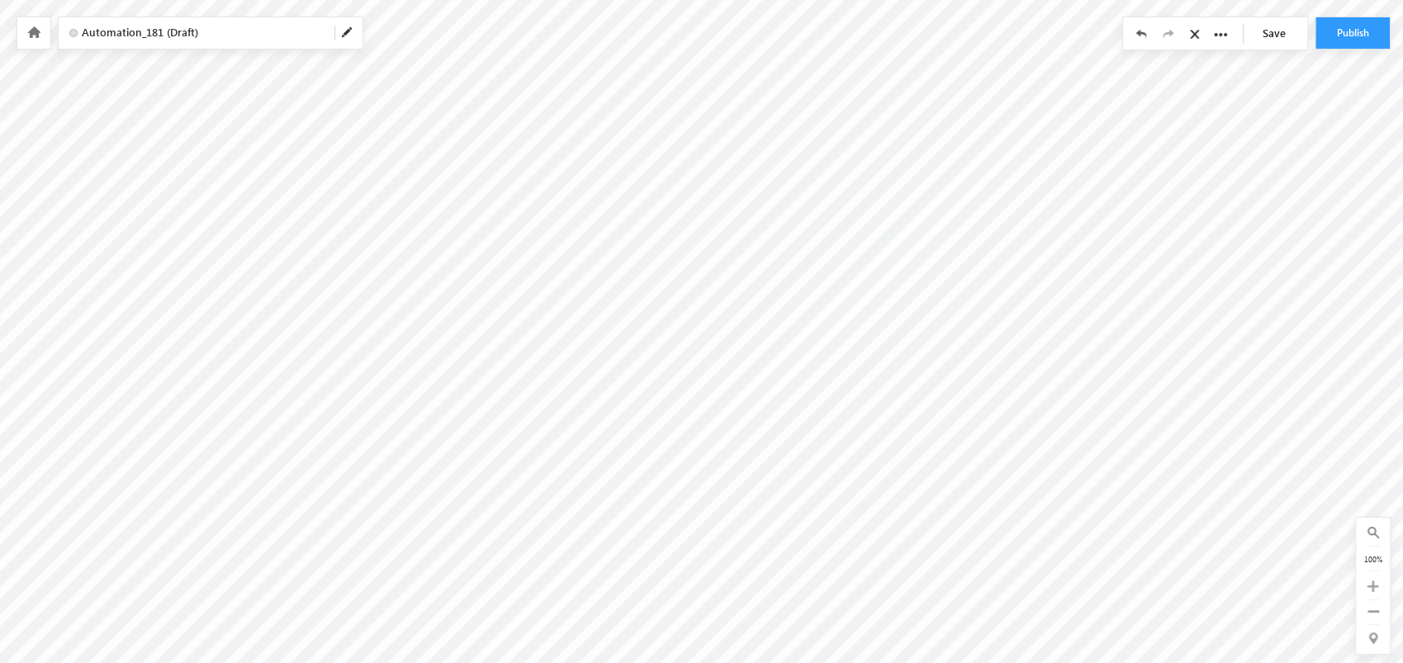
scroll to position [229, 0]
click at [343, 31] on span at bounding box center [347, 32] width 13 height 13
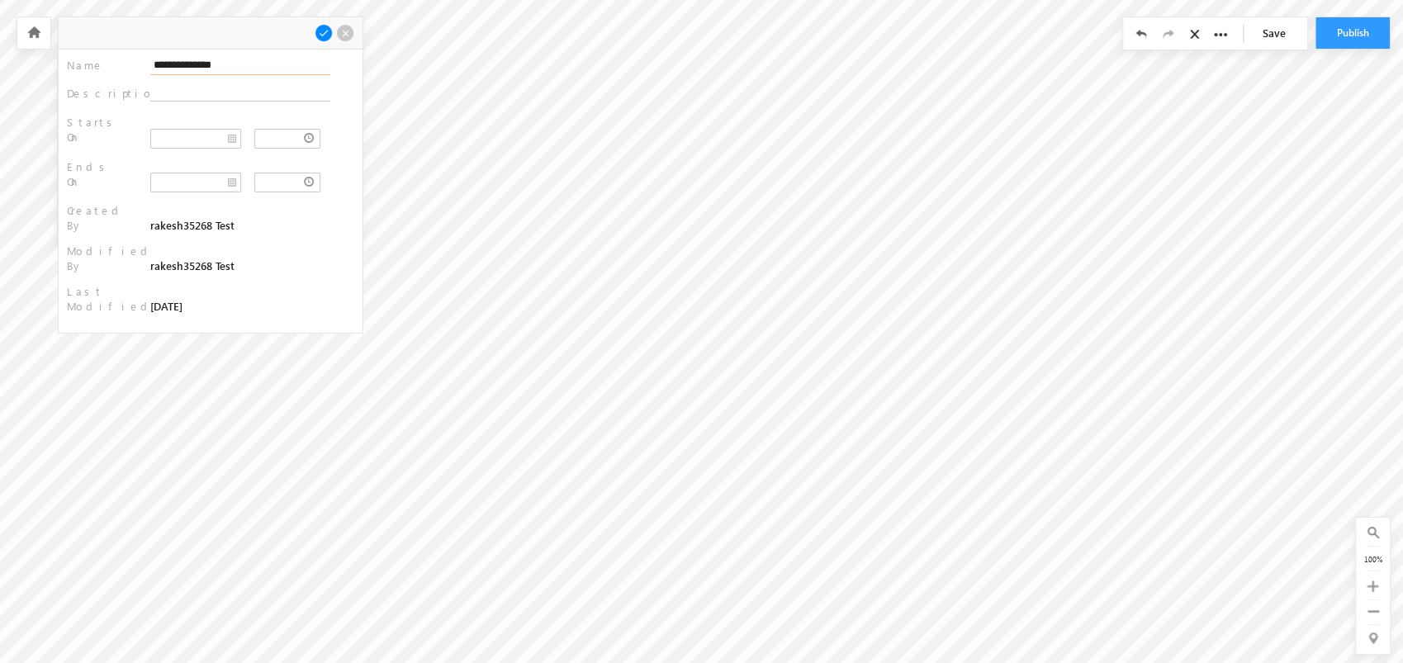
type input "*********"
click at [327, 30] on span at bounding box center [324, 33] width 18 height 18
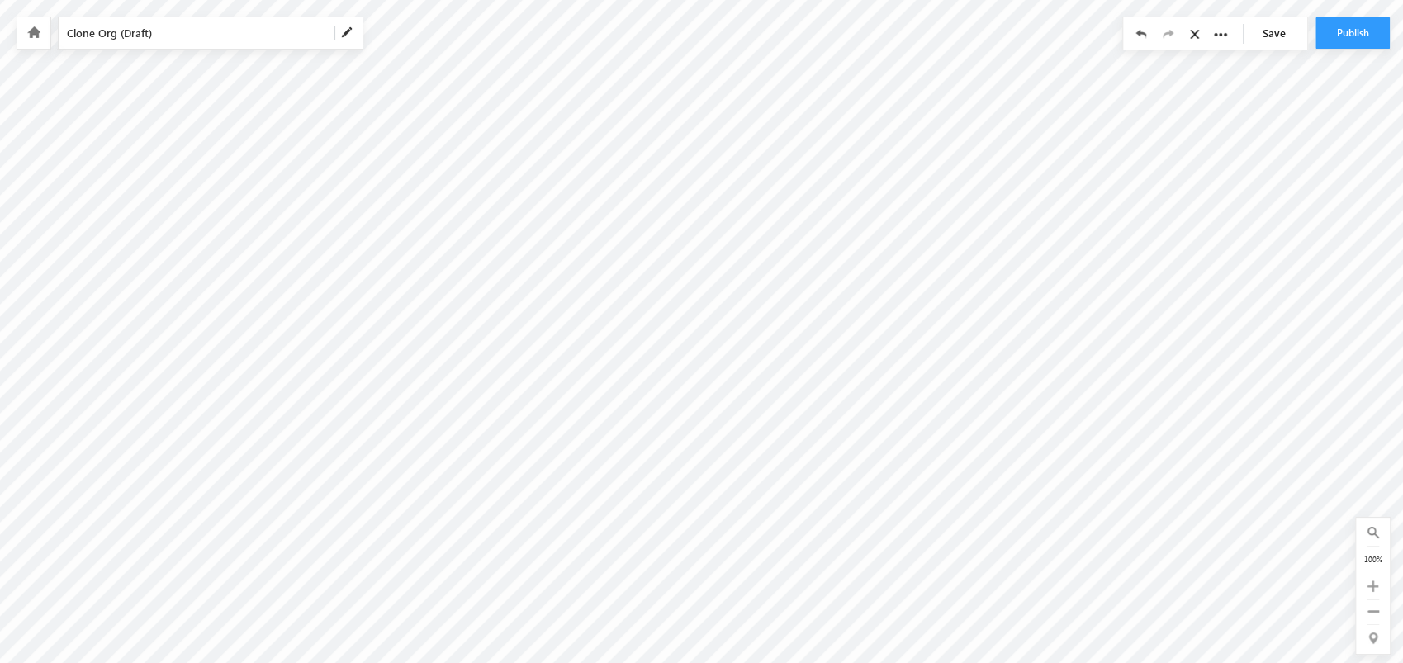
click at [1289, 41] on link "Save" at bounding box center [1279, 32] width 58 height 31
click at [1365, 29] on button "Publish" at bounding box center [1353, 32] width 74 height 31
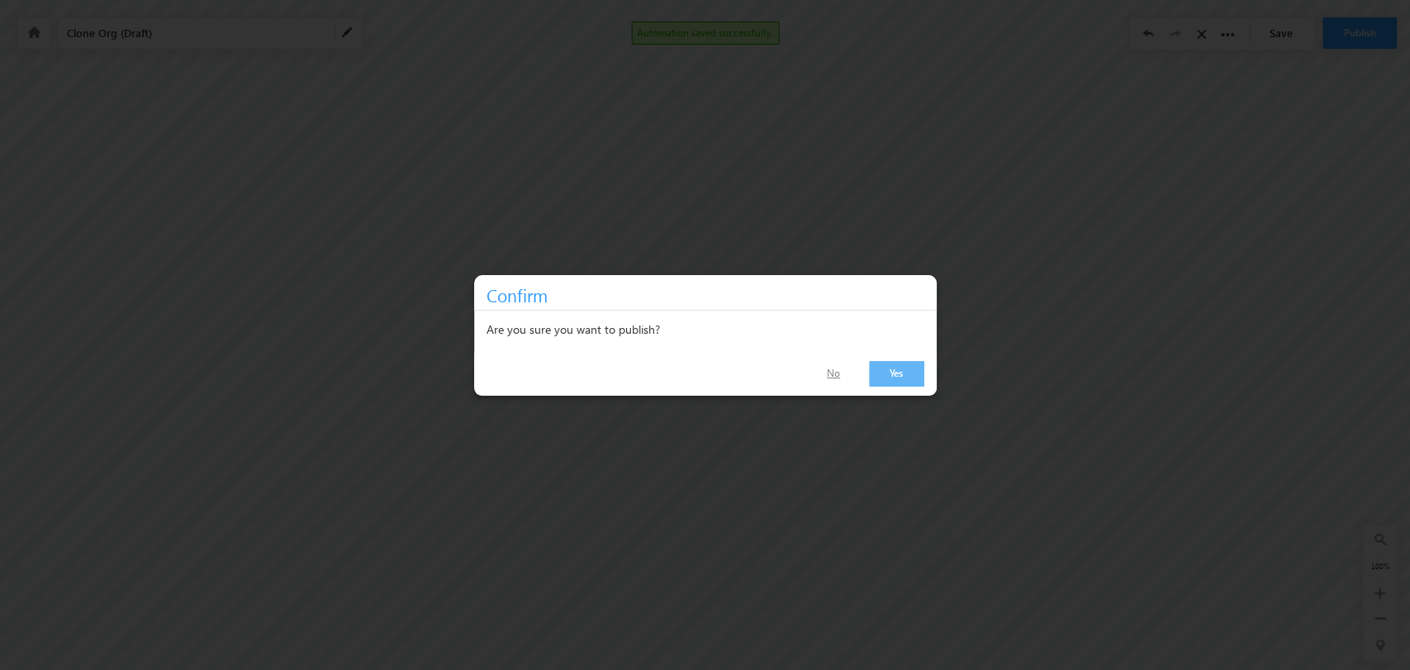
click at [835, 368] on link "No" at bounding box center [834, 374] width 54 height 24
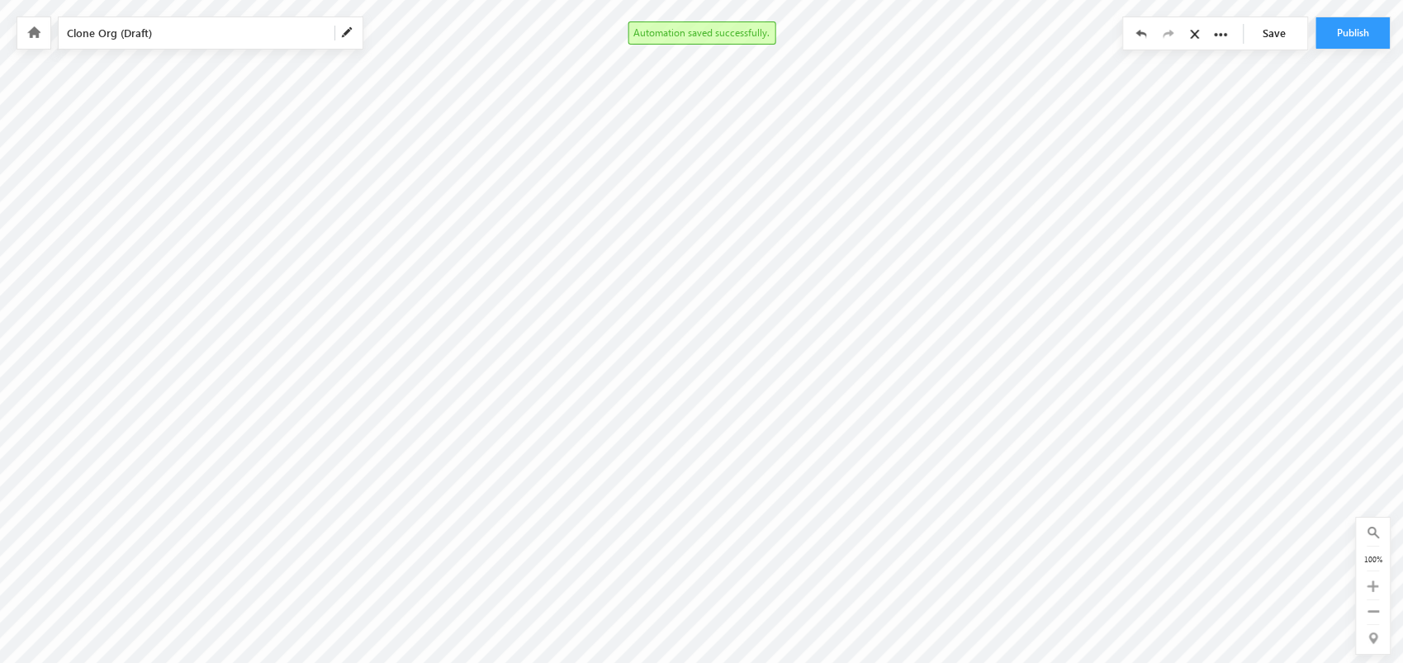
click at [1275, 28] on link "Save" at bounding box center [1279, 32] width 58 height 31
click at [27, 31] on icon at bounding box center [33, 32] width 13 height 12
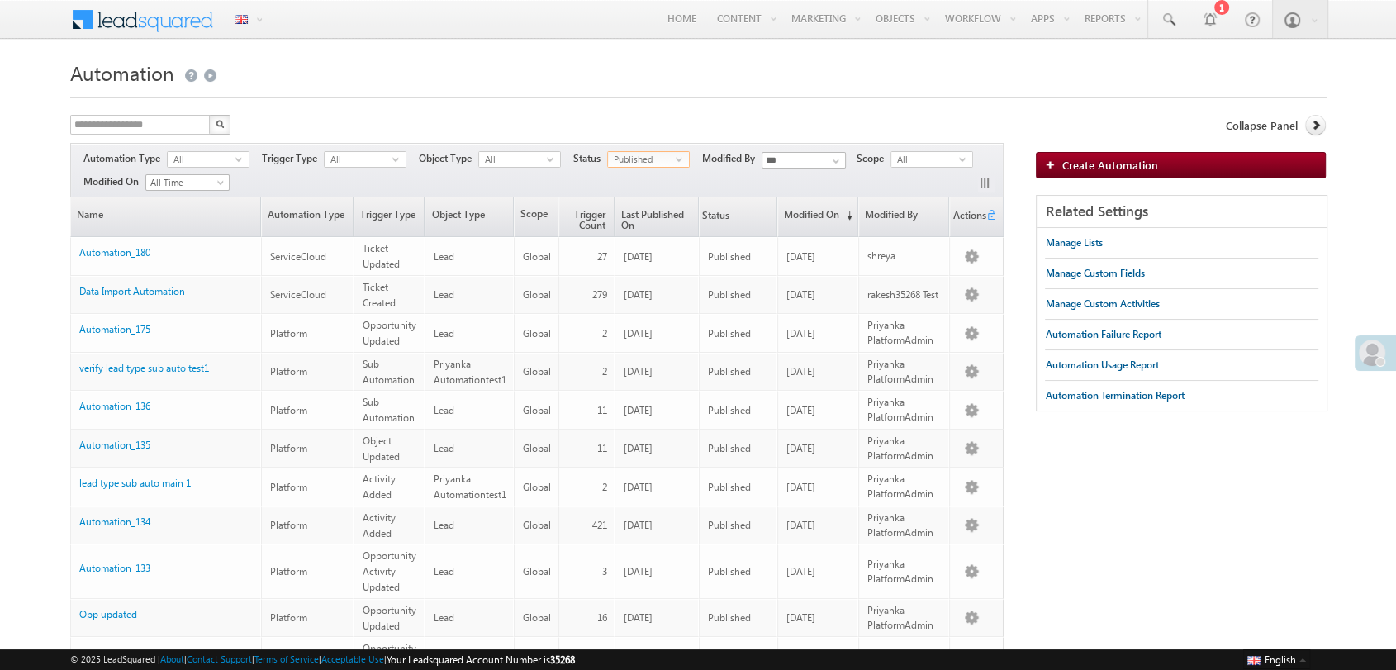
click at [629, 156] on span "Published" at bounding box center [642, 159] width 68 height 15
click at [631, 187] on li "Draft" at bounding box center [650, 193] width 81 height 17
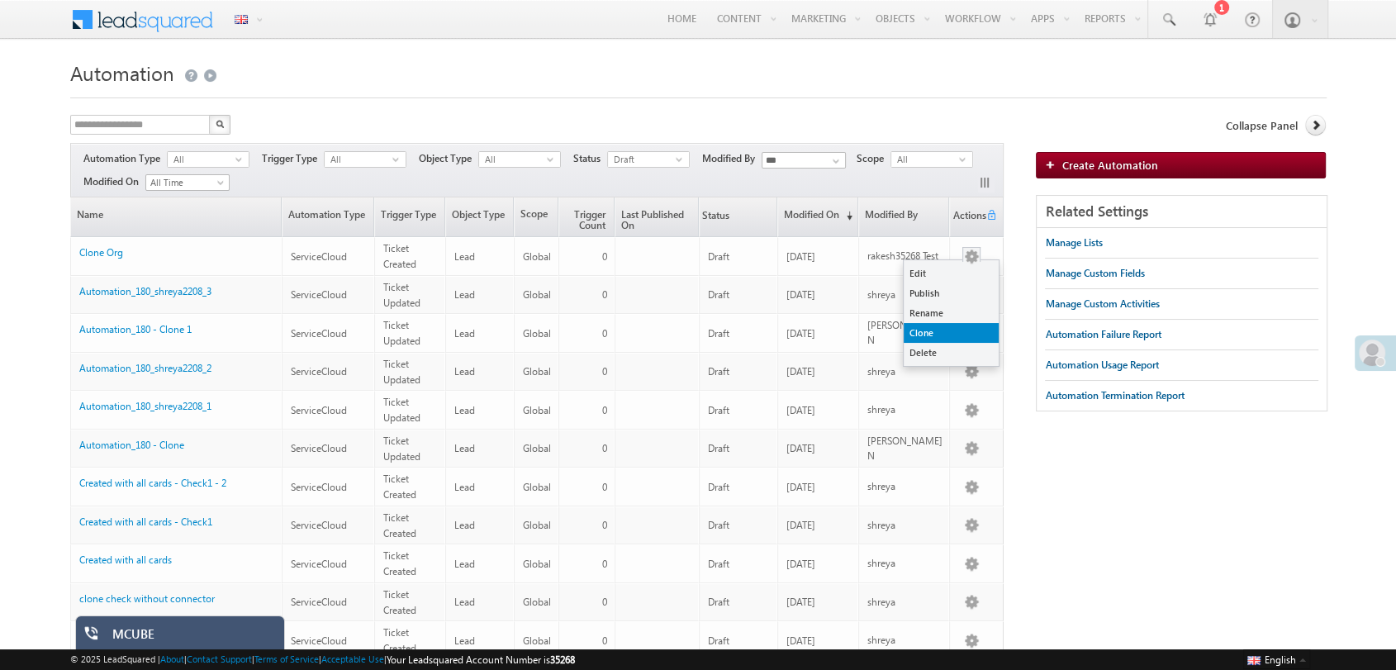
click at [931, 340] on link "Clone" at bounding box center [951, 333] width 95 height 20
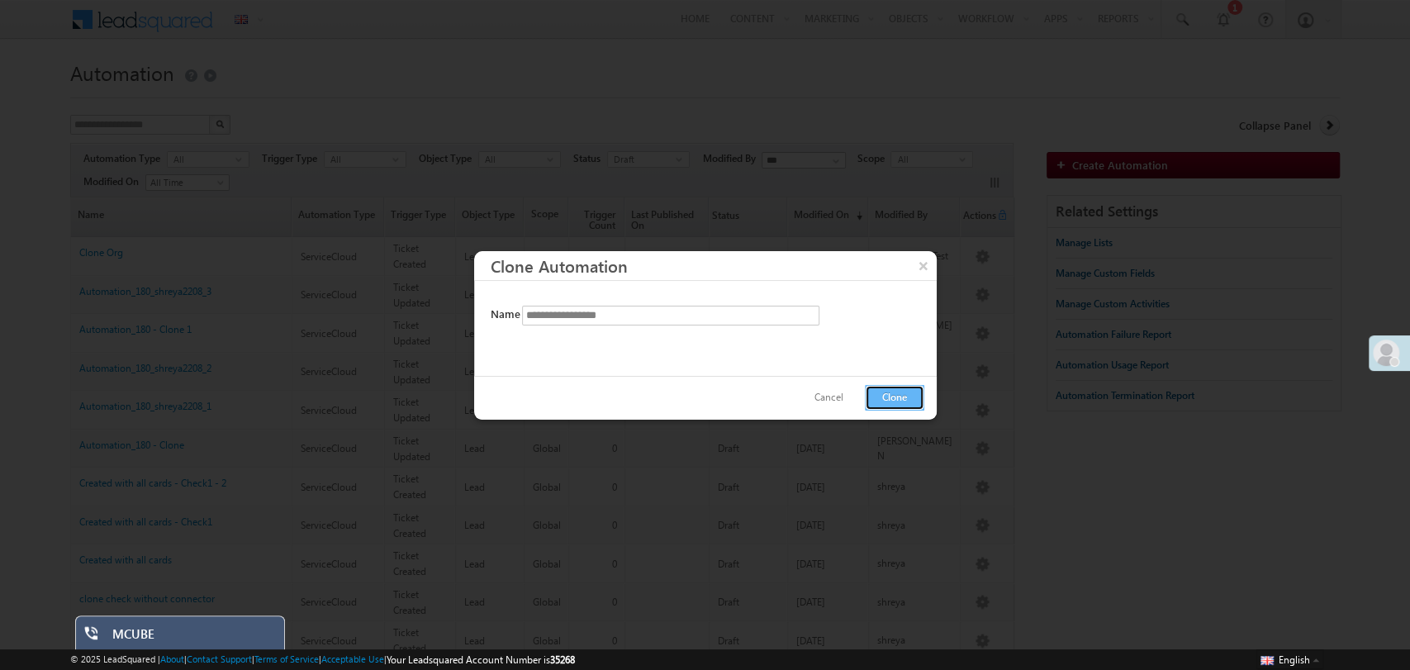
click at [899, 393] on button "Clone" at bounding box center [894, 398] width 59 height 26
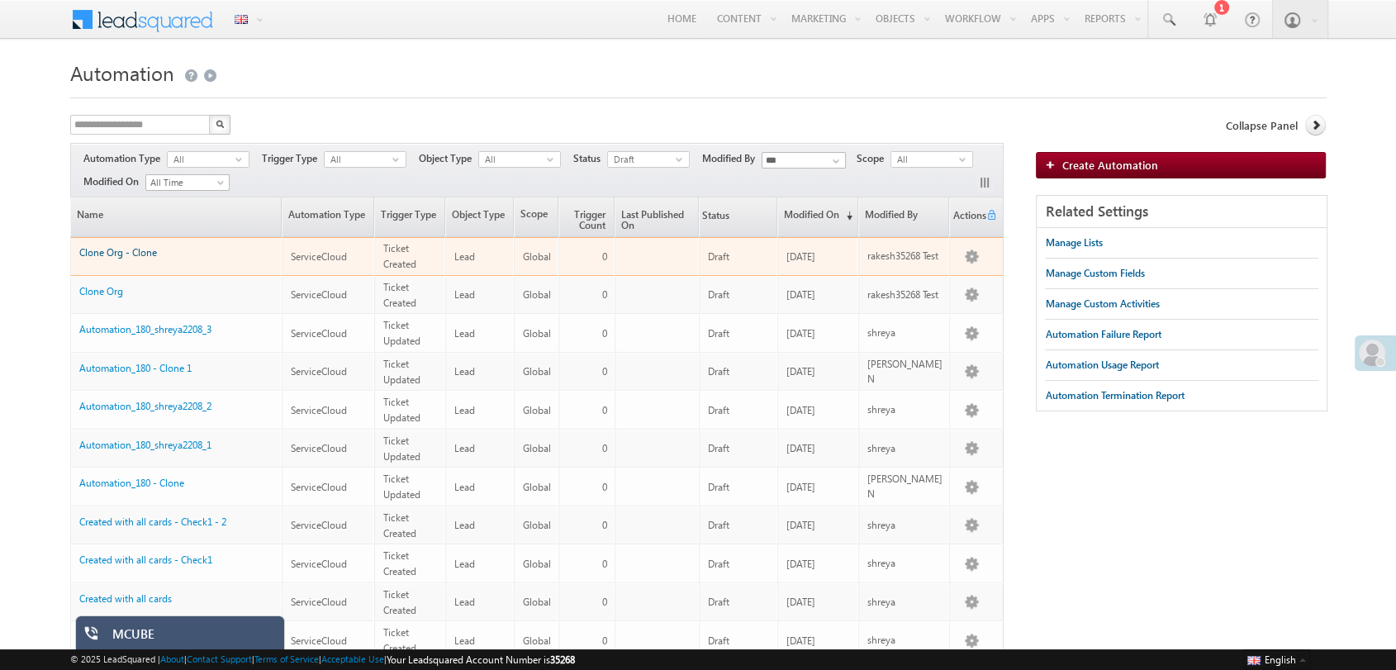
click at [139, 251] on link "Clone Org - Clone" at bounding box center [118, 252] width 78 height 12
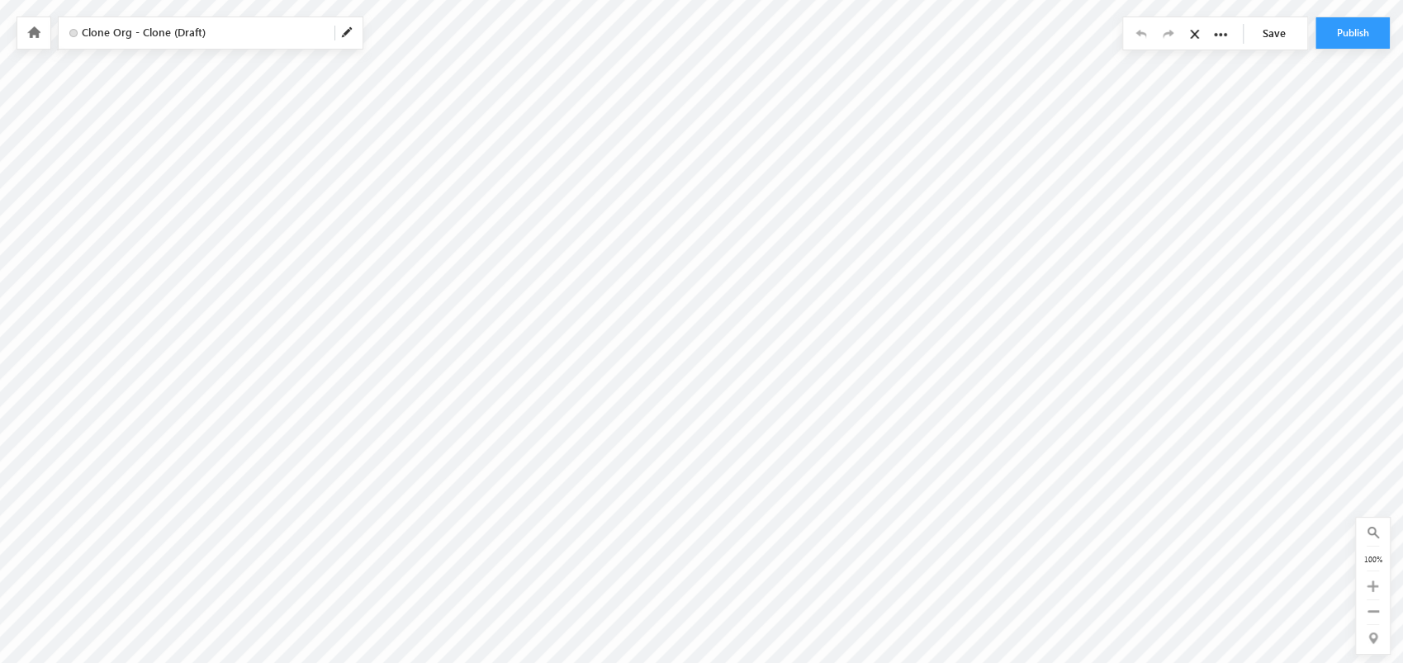
scroll to position [0, 7]
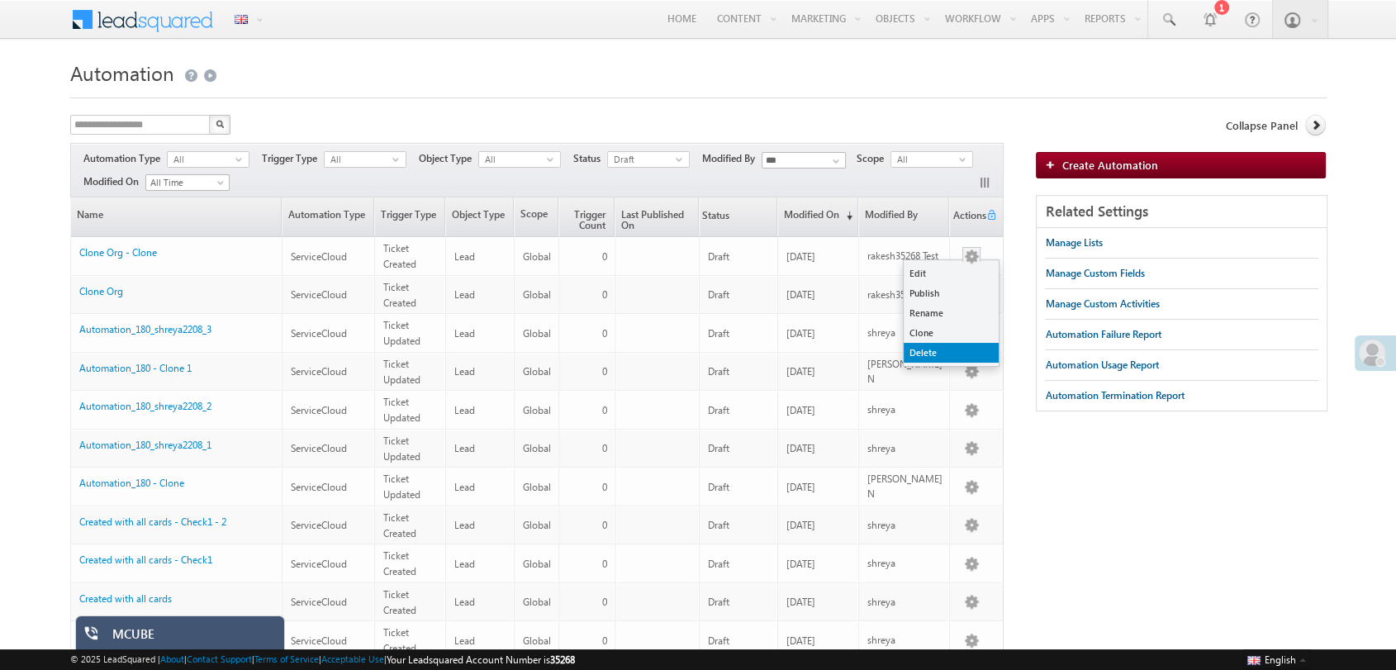
click at [936, 346] on link "Delete" at bounding box center [951, 353] width 95 height 20
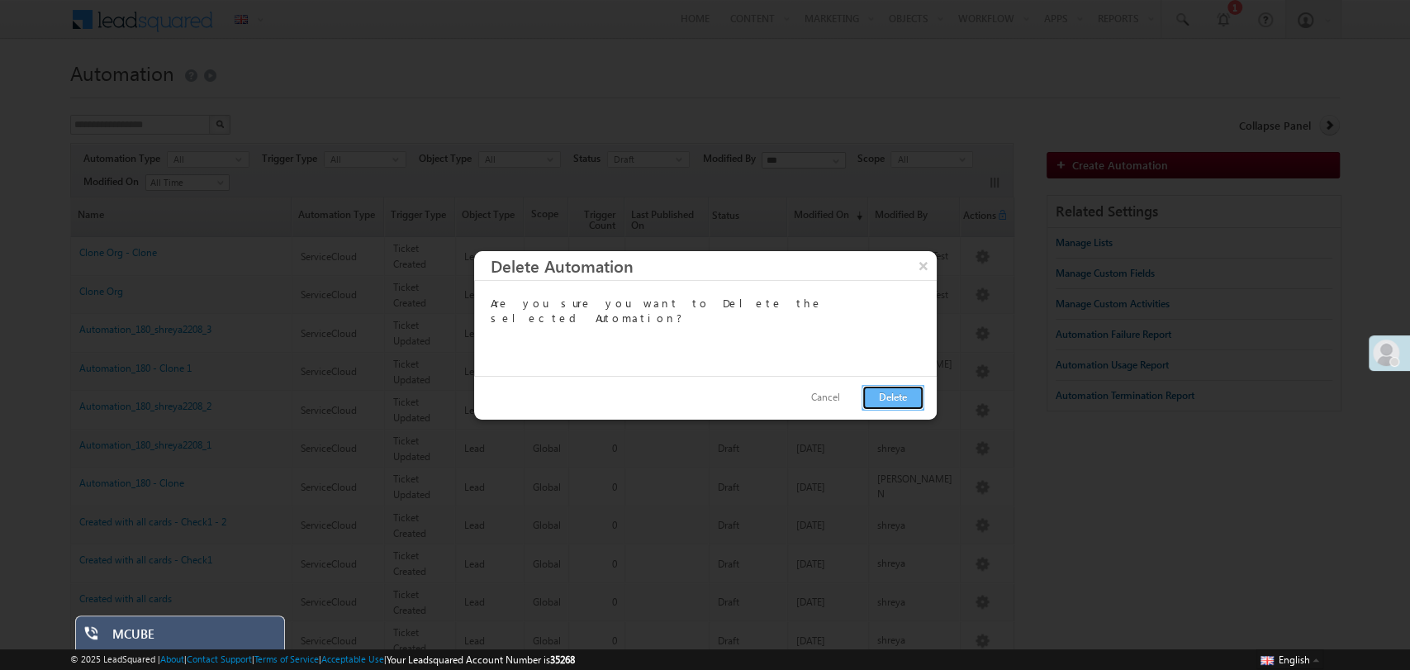
click at [888, 402] on button "Delete" at bounding box center [892, 398] width 63 height 26
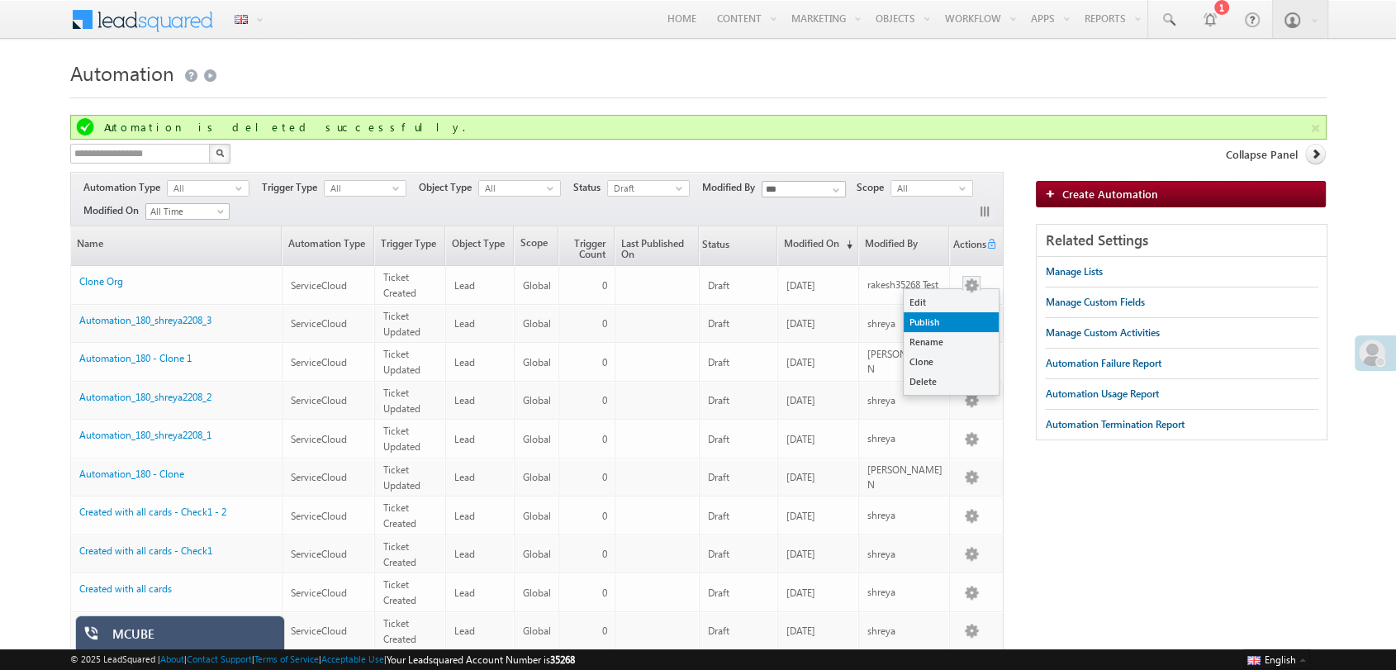
click at [947, 320] on link "Publish" at bounding box center [951, 322] width 95 height 20
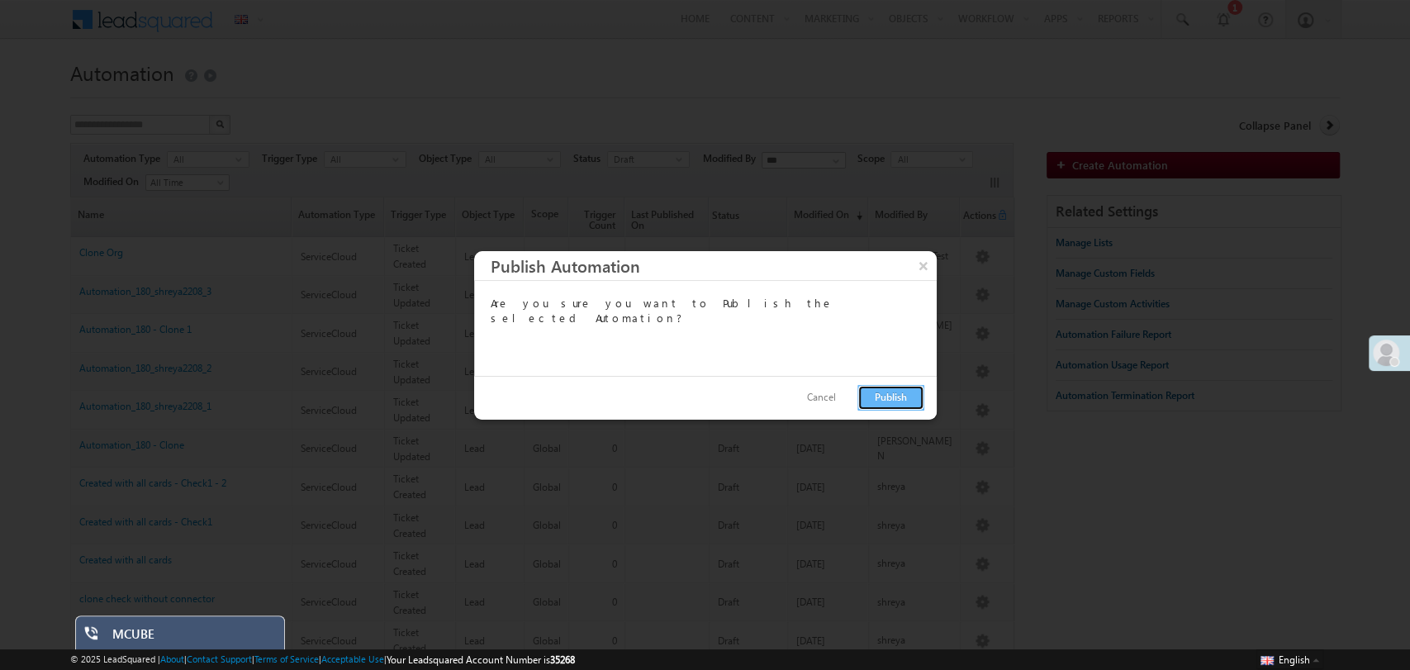
click at [903, 404] on button "Publish" at bounding box center [890, 398] width 67 height 26
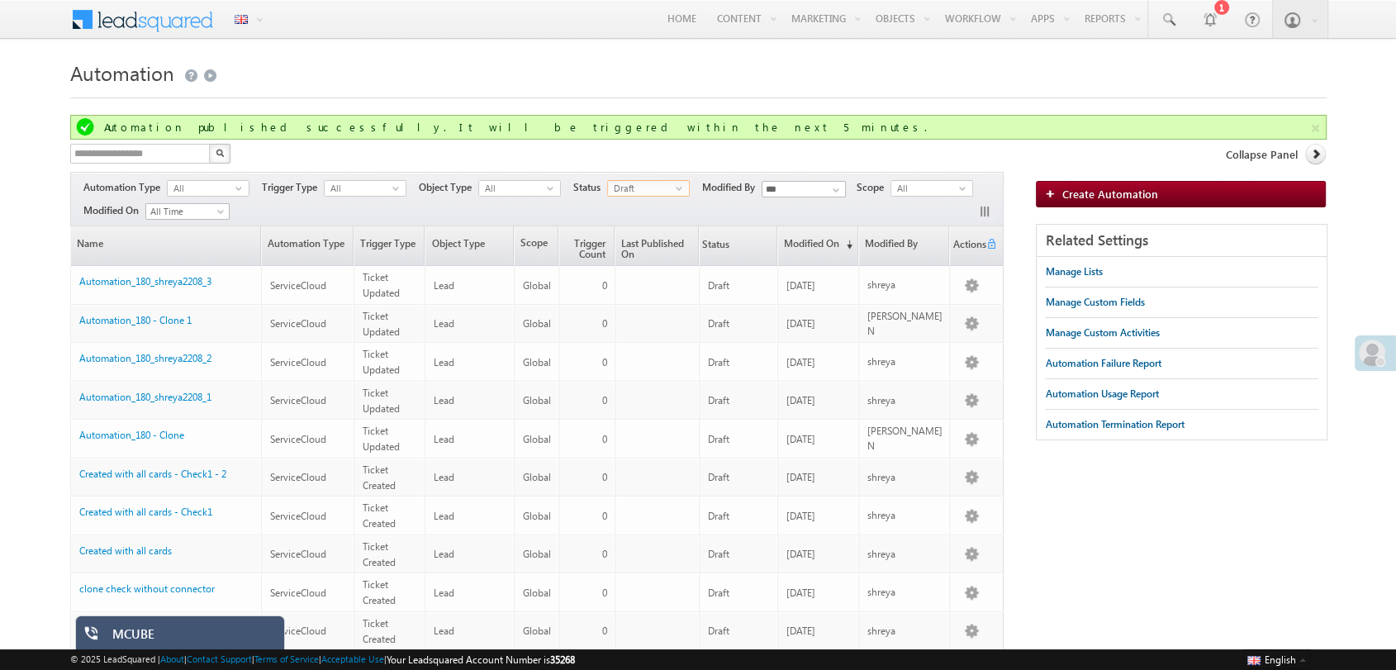
click at [670, 186] on span "Draft" at bounding box center [642, 188] width 68 height 15
click at [661, 232] on li "Published" at bounding box center [650, 238] width 81 height 17
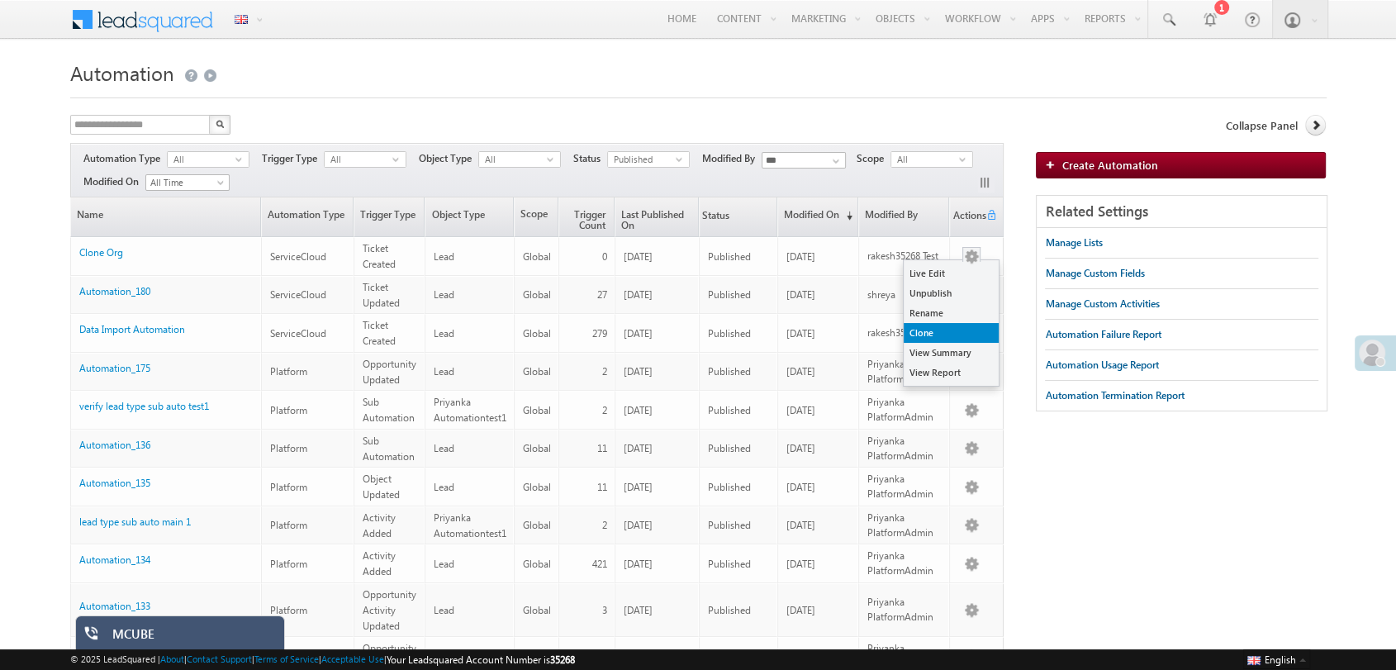
click at [947, 334] on link "Clone" at bounding box center [951, 333] width 95 height 20
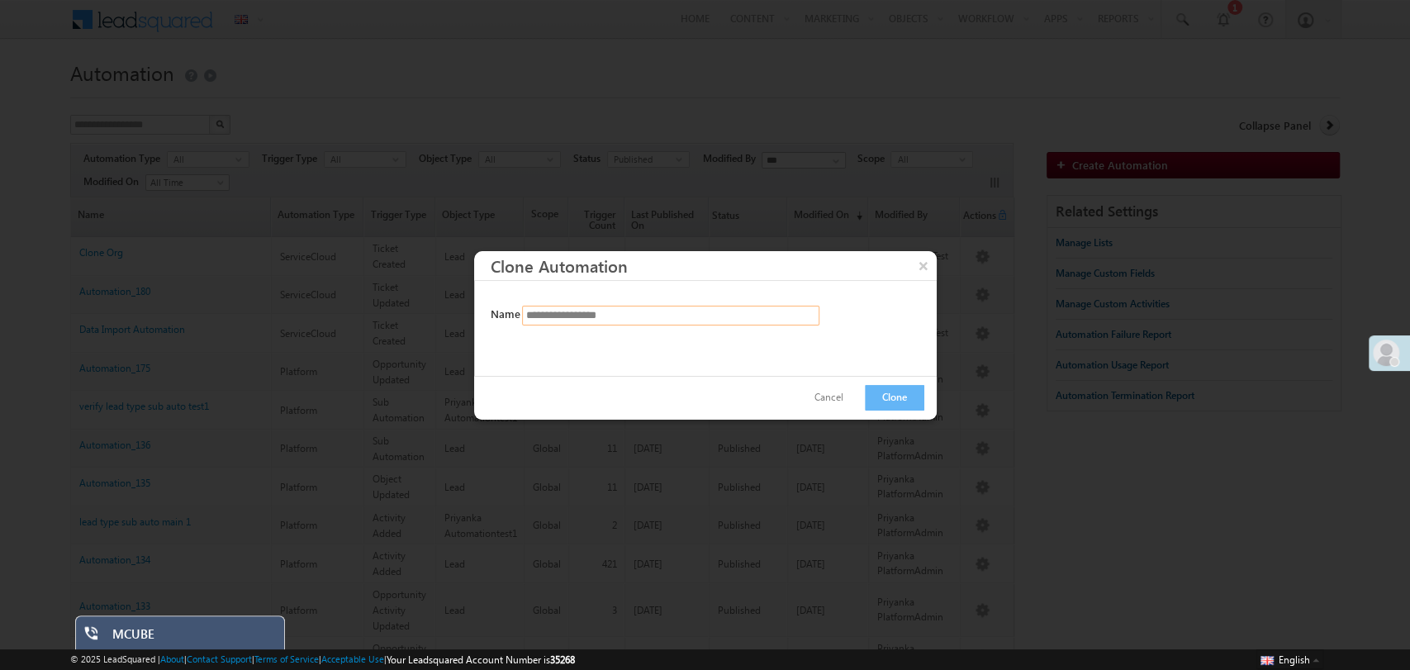
click at [639, 316] on input "**********" at bounding box center [670, 316] width 297 height 20
type input "**********"
click at [899, 388] on button "Clone" at bounding box center [894, 398] width 59 height 26
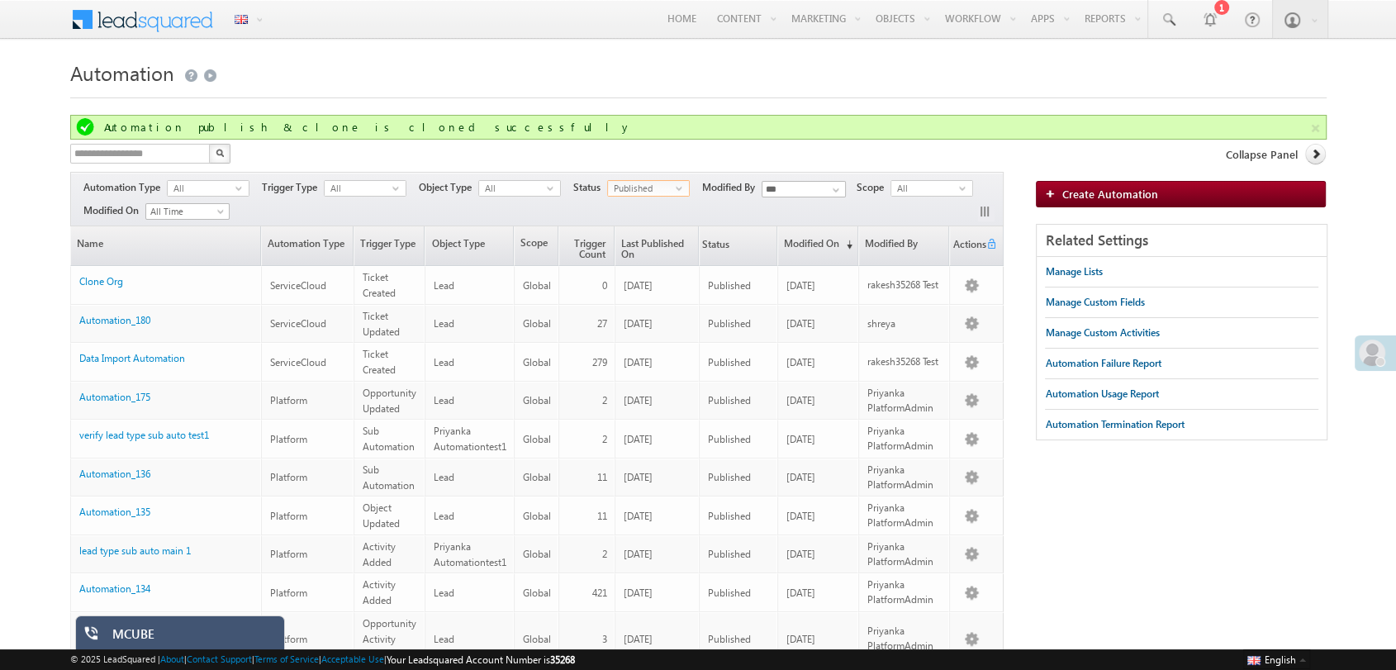
click at [650, 187] on span "Published" at bounding box center [642, 188] width 68 height 15
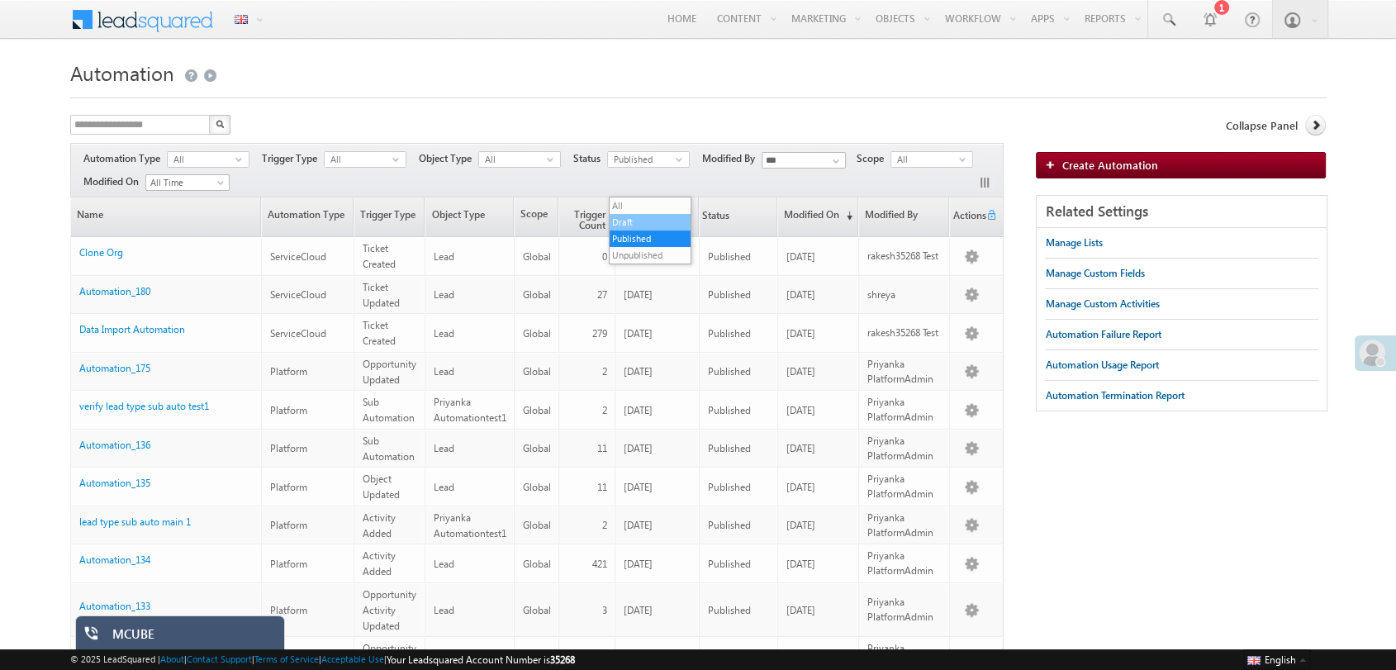
click at [647, 214] on li "Draft" at bounding box center [650, 222] width 81 height 17
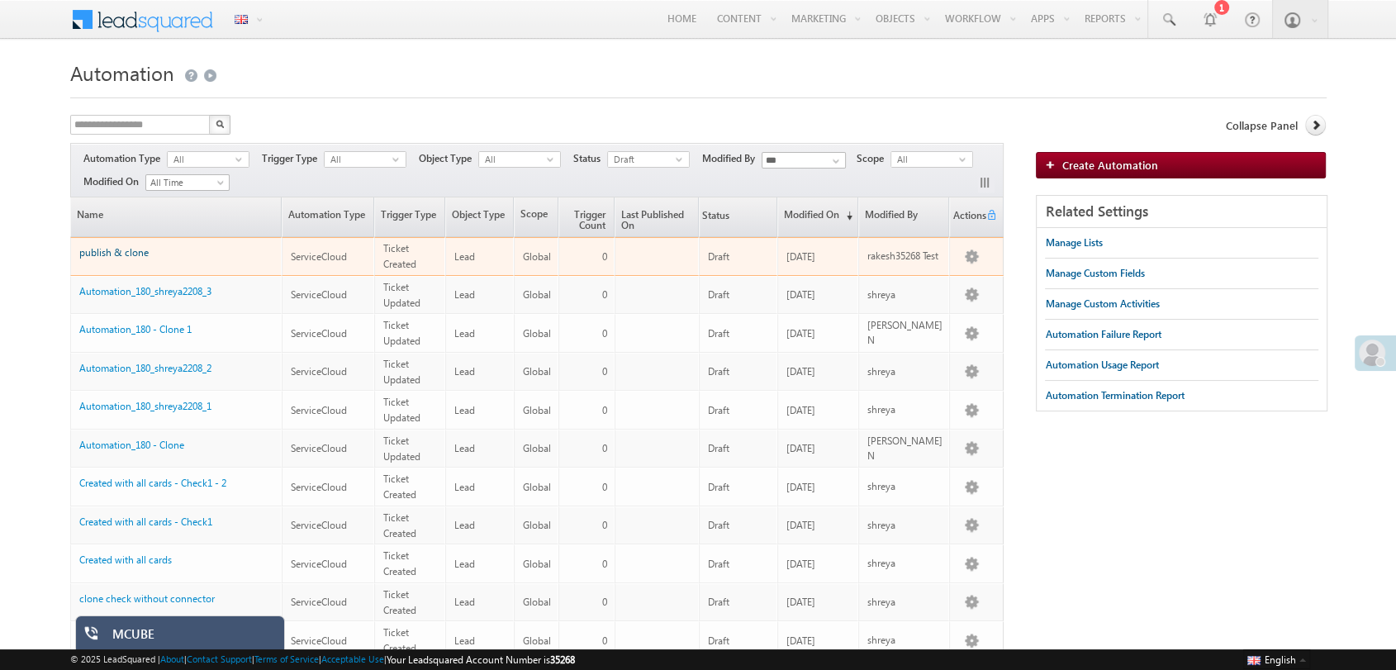
click at [138, 253] on link "publish & clone" at bounding box center [113, 252] width 69 height 12
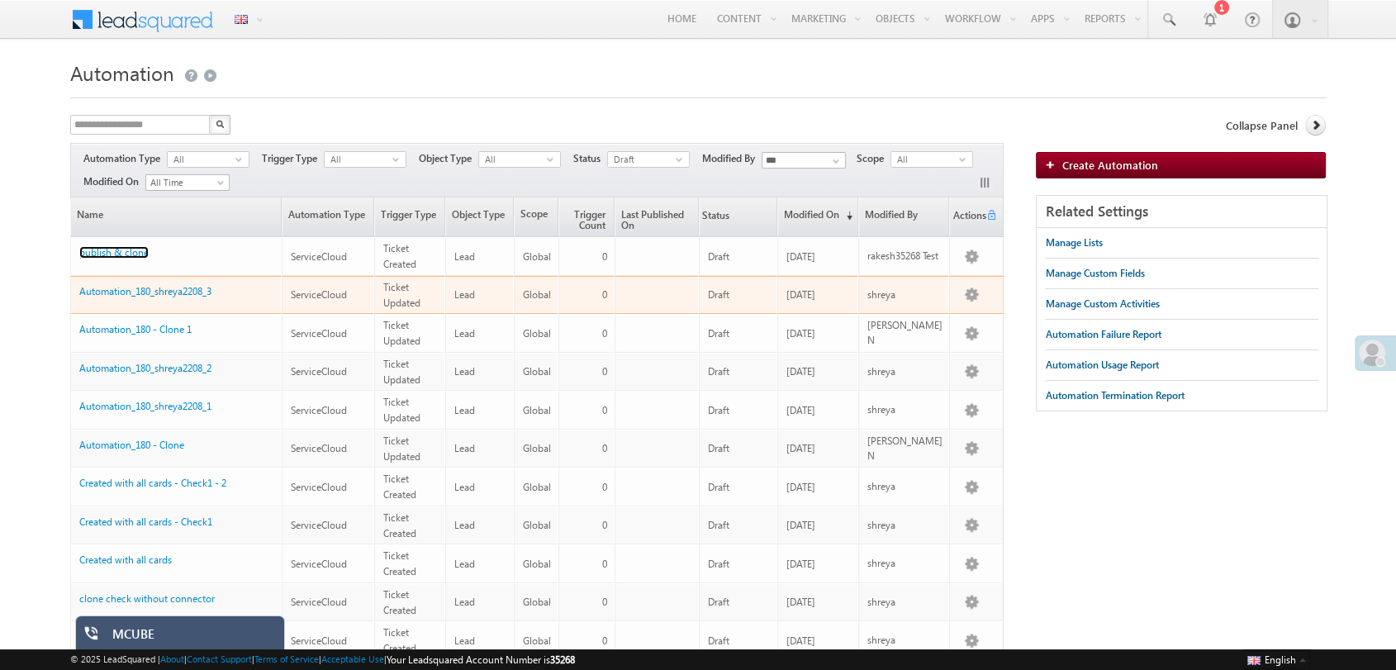
scroll to position [26, 0]
